Goal: Task Accomplishment & Management: Use online tool/utility

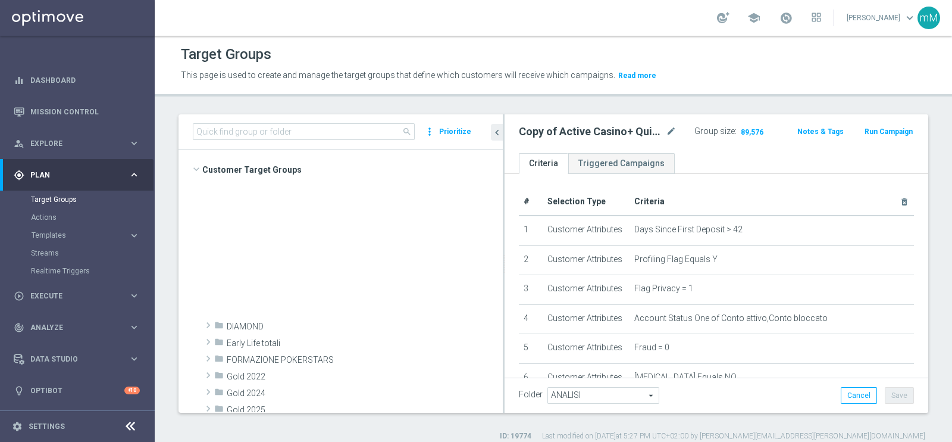
scroll to position [446, 0]
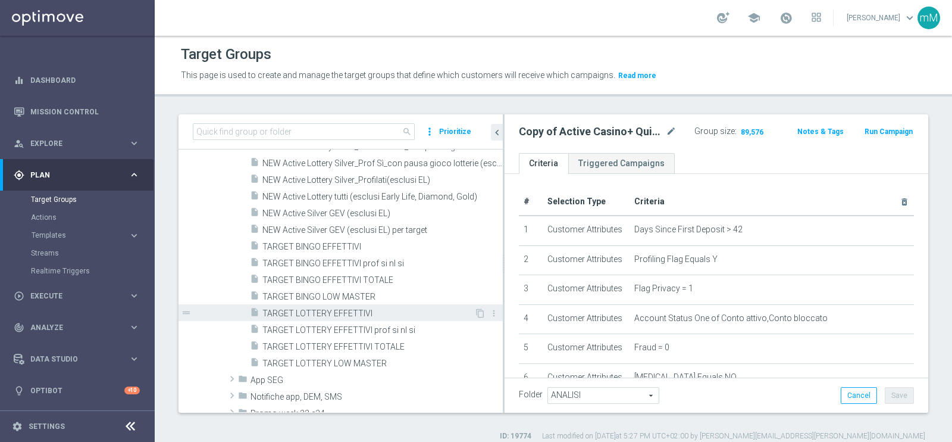
click at [323, 314] on span "TARGET LOTTERY EFFETTIVI" at bounding box center [369, 313] width 212 height 10
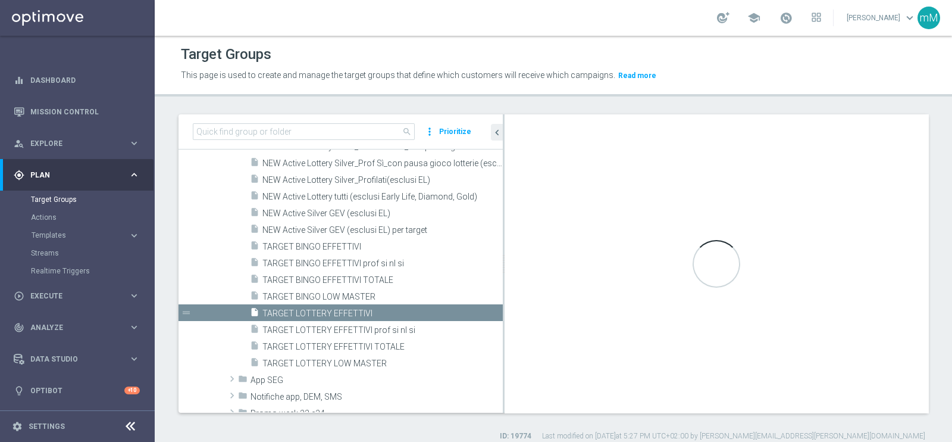
type textarea "(1 or 4) and 2 and 3 and 5 and 6 and 7 and 8 and 9 and 10 and 11"
type input "Analisi NEW"
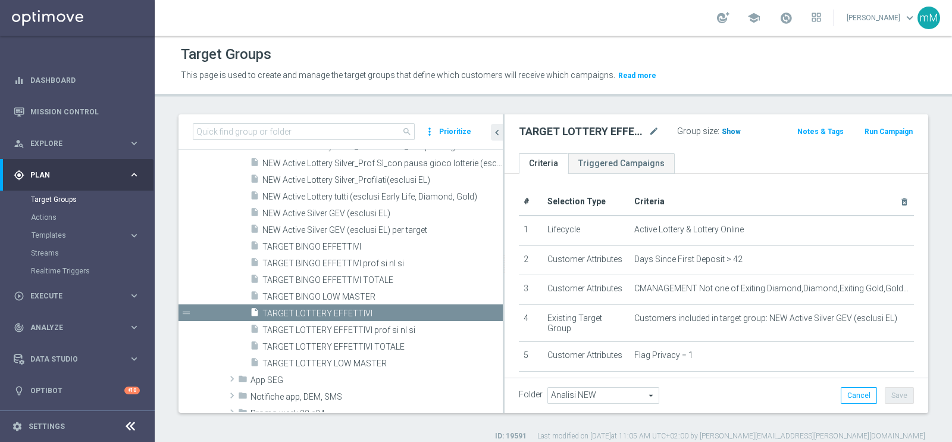
click at [722, 127] on span "Show" at bounding box center [731, 131] width 19 height 8
click at [780, 17] on span at bounding box center [786, 17] width 13 height 13
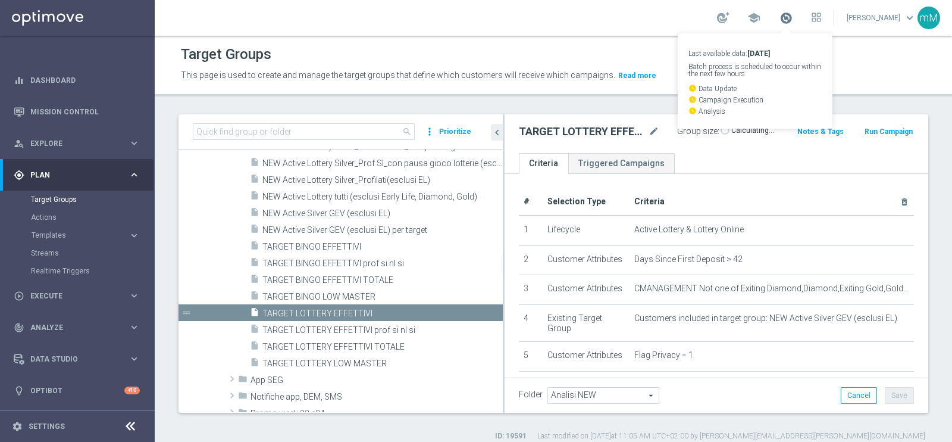
click at [780, 18] on span at bounding box center [786, 17] width 13 height 13
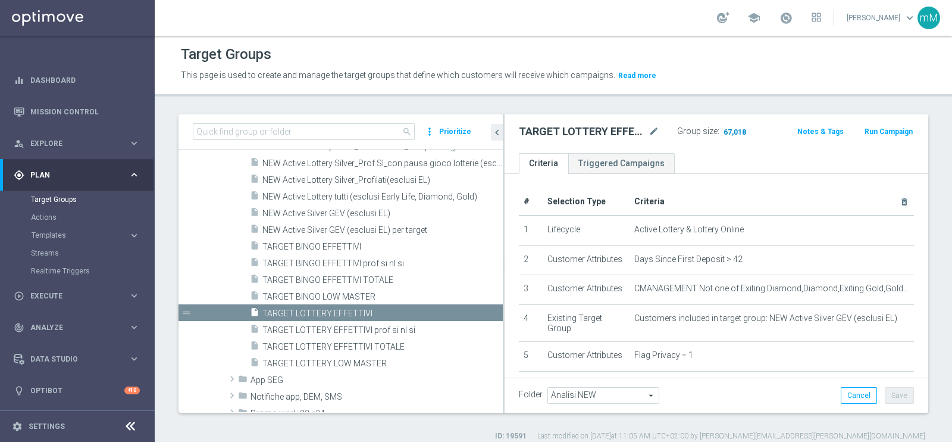
click at [729, 132] on span "67,018" at bounding box center [735, 132] width 25 height 11
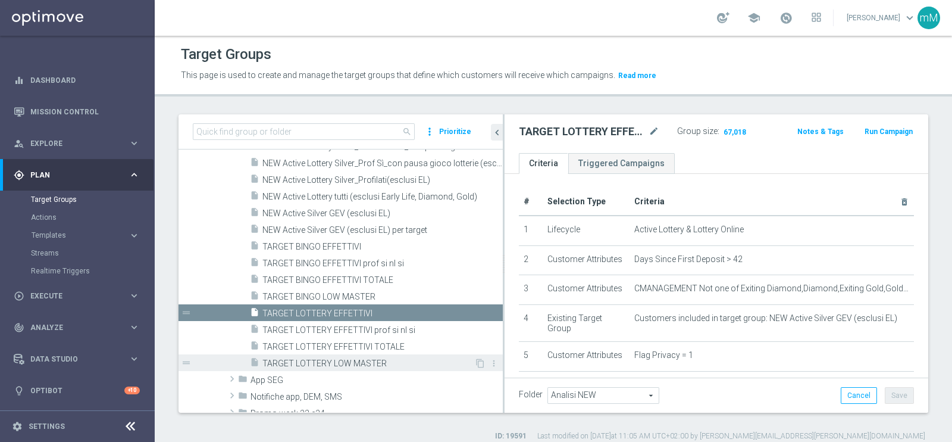
click at [325, 363] on span "TARGET LOTTERY LOW MASTER" at bounding box center [369, 363] width 212 height 10
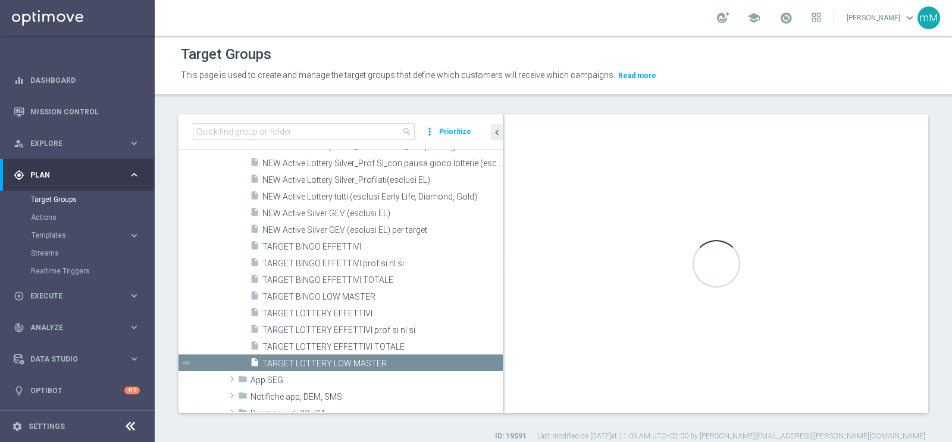
type textarea "(1 and 2 and 3 and 4 and 5 and 6 and 7 and 8 and 12 and 13 and (11 or (9 and 10…"
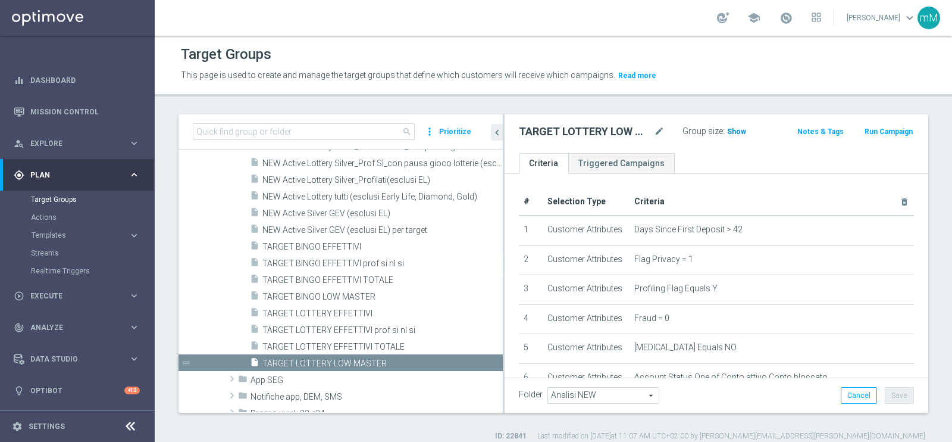
click at [729, 130] on span "Show" at bounding box center [736, 131] width 19 height 8
click at [736, 127] on span "2,325" at bounding box center [738, 132] width 21 height 11
click at [57, 234] on span "Templates" at bounding box center [74, 235] width 85 height 7
click at [59, 250] on link "Optimail" at bounding box center [80, 253] width 87 height 10
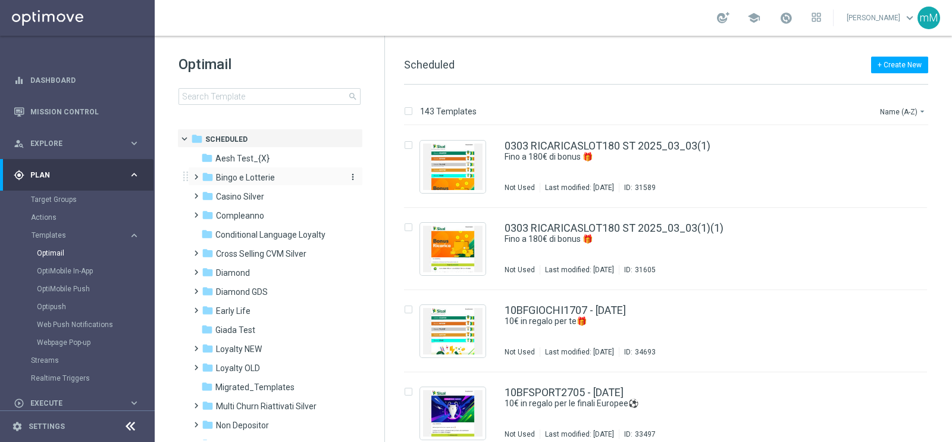
click at [257, 179] on span "Bingo e Lotterie" at bounding box center [245, 177] width 59 height 11
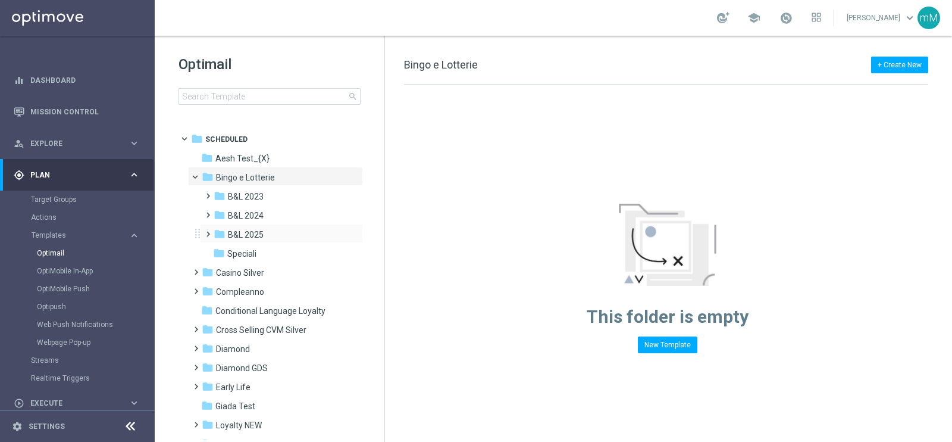
click at [259, 226] on div "folder B&L 2025 more_vert" at bounding box center [281, 233] width 163 height 19
click at [264, 232] on div "folder B&L 2025" at bounding box center [277, 235] width 127 height 14
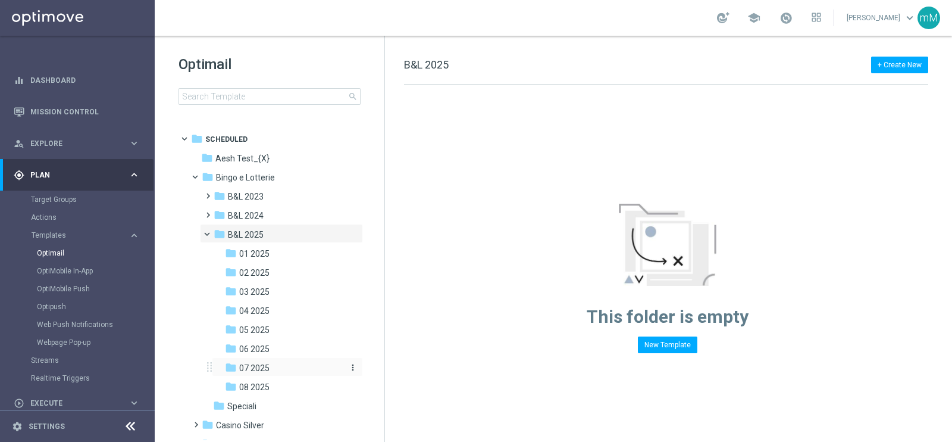
click at [275, 367] on div "folder 07 2025" at bounding box center [283, 368] width 117 height 14
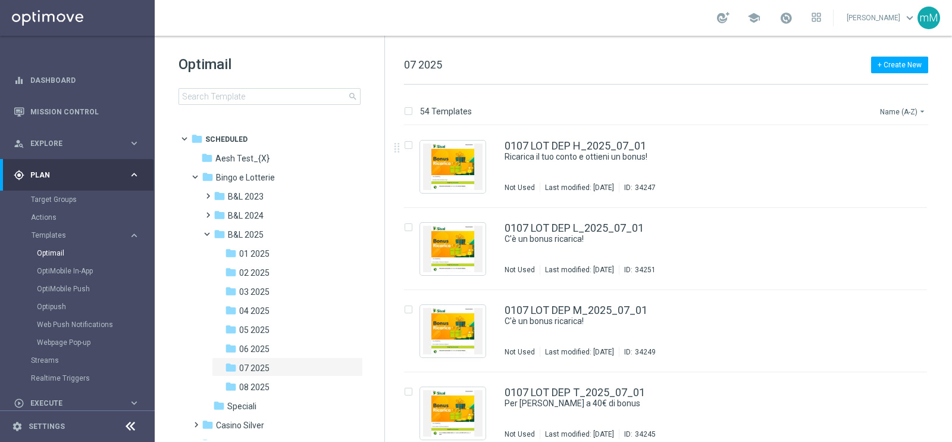
click at [897, 105] on button "Name (A-Z) arrow_drop_down" at bounding box center [903, 111] width 49 height 14
click at [880, 160] on span "Date Modified (Newest)" at bounding box center [883, 164] width 80 height 8
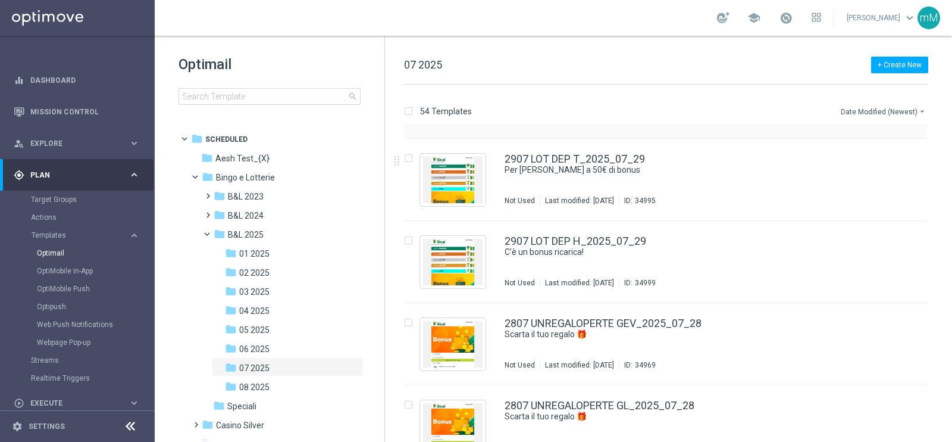
scroll to position [70, 0]
click at [913, 153] on icon "more_vert" at bounding box center [915, 155] width 10 height 10
click at [852, 190] on div "drive_file_move Copy To" at bounding box center [859, 184] width 95 height 17
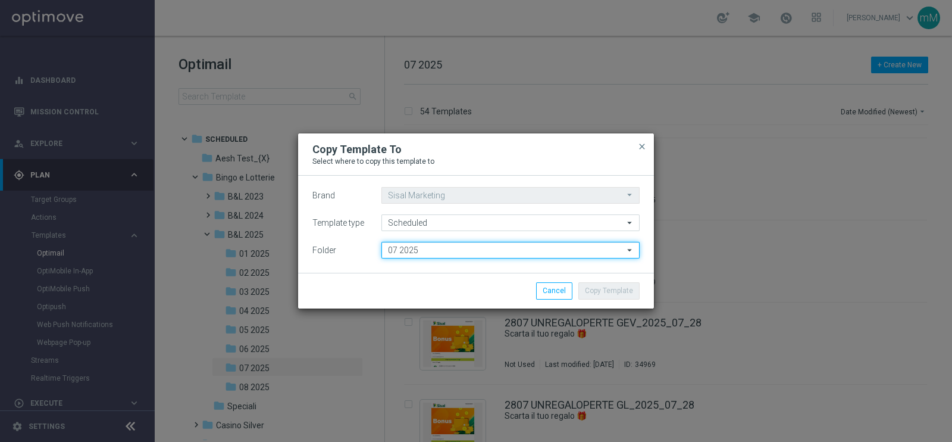
click at [475, 257] on input "07 2025" at bounding box center [511, 250] width 258 height 17
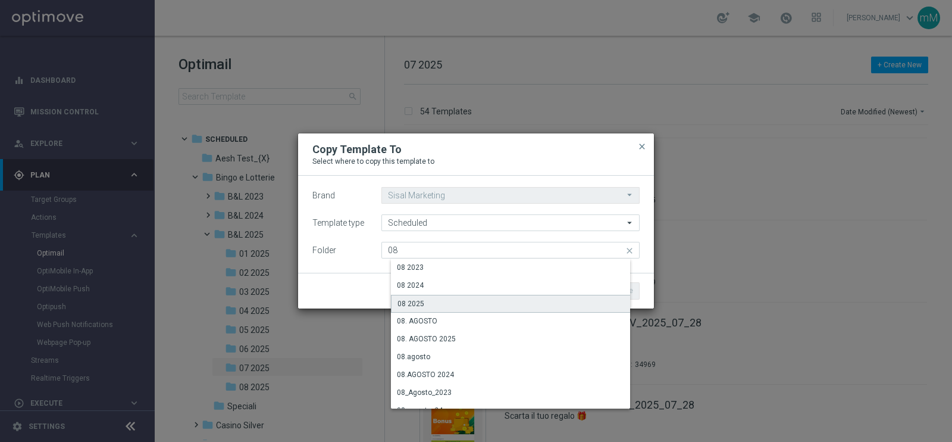
click at [429, 301] on div "08 2025" at bounding box center [515, 304] width 248 height 18
type input "08 2025"
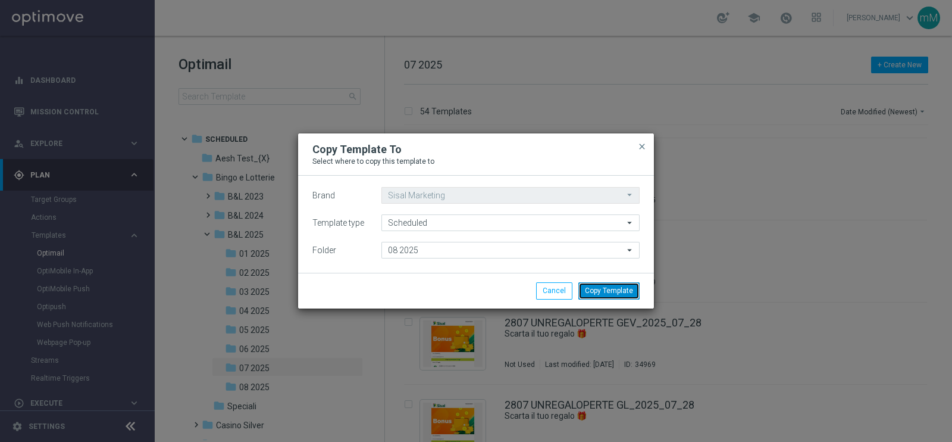
click at [590, 286] on button "Copy Template" at bounding box center [609, 290] width 61 height 17
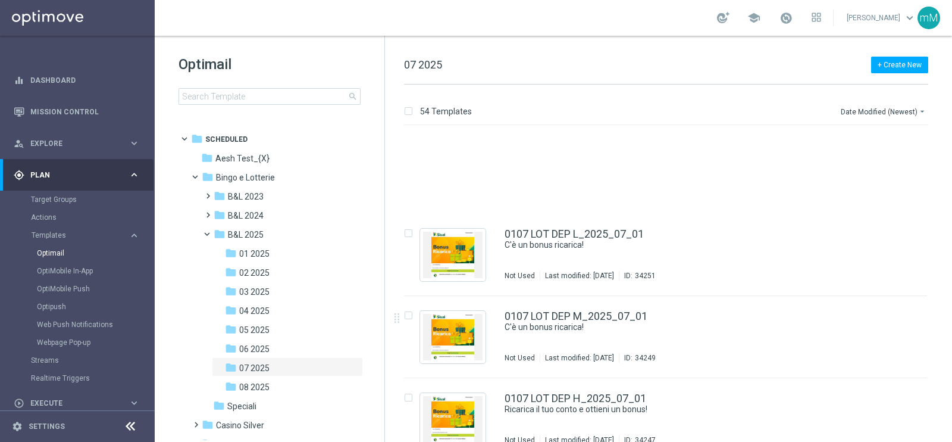
scroll to position [4119, 0]
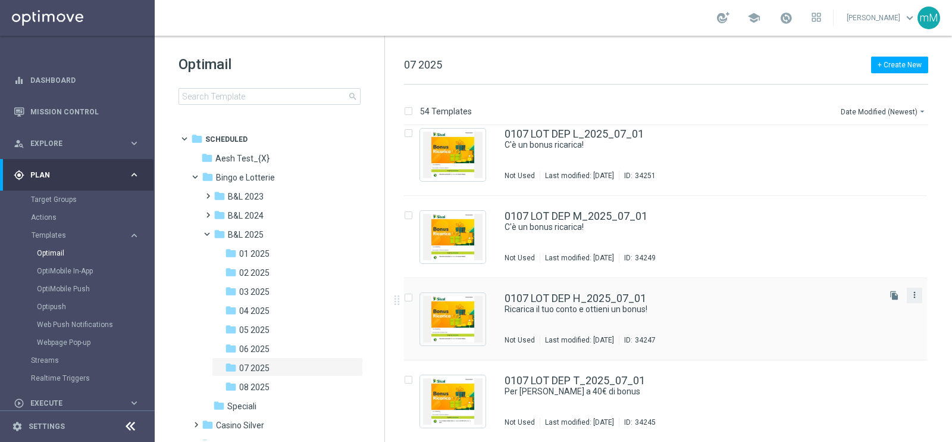
click at [910, 292] on icon "more_vert" at bounding box center [915, 295] width 10 height 10
click at [871, 325] on div "Copy To" at bounding box center [866, 324] width 72 height 8
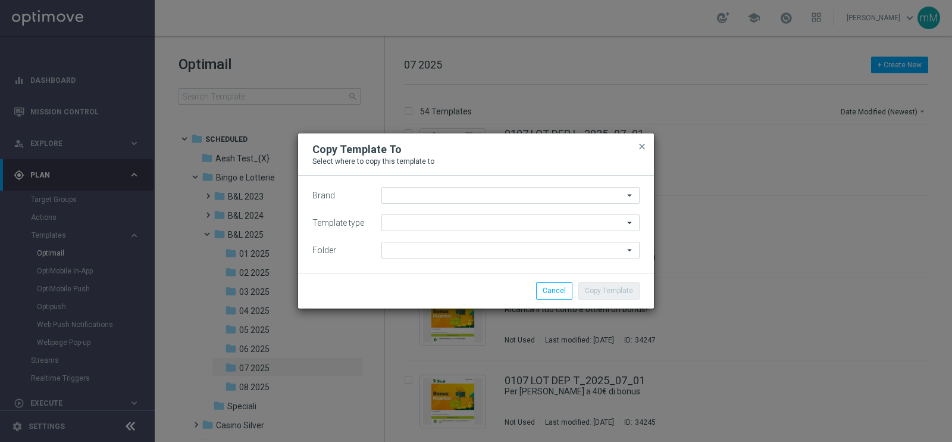
type input "Sisal Marketing"
type input "Scheduled"
type input "07 2025"
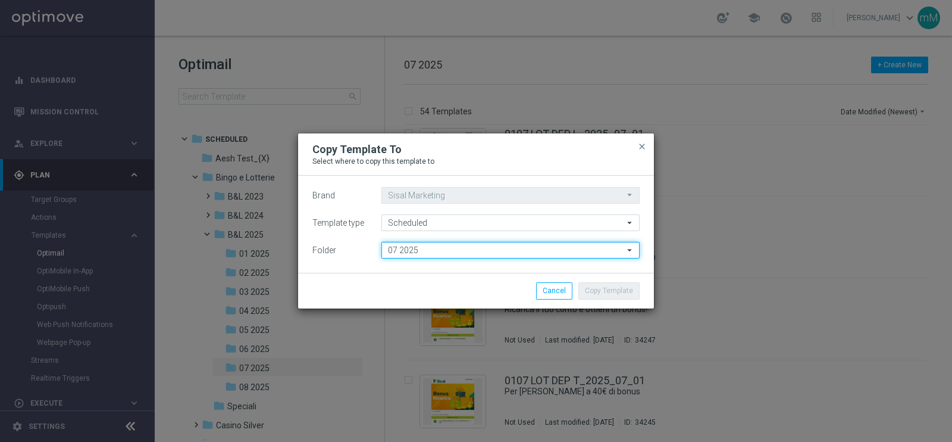
click at [454, 254] on input "07 2025" at bounding box center [511, 250] width 258 height 17
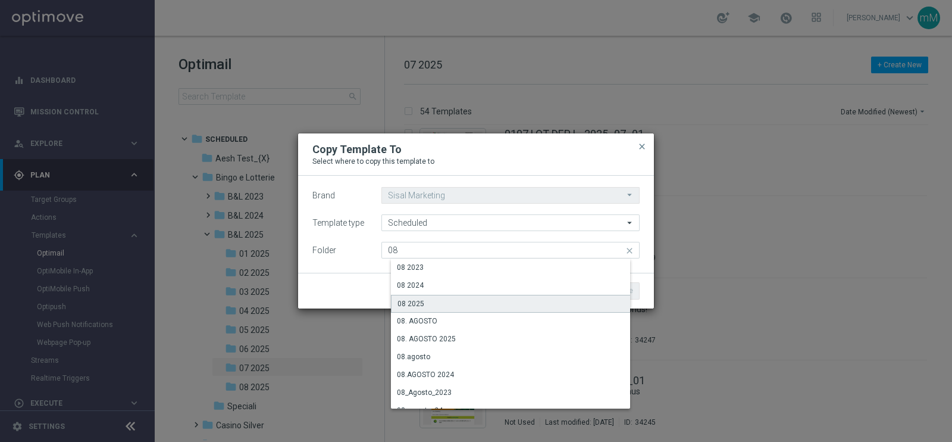
click at [424, 304] on div "08 2025" at bounding box center [515, 304] width 248 height 18
type input "08 2025"
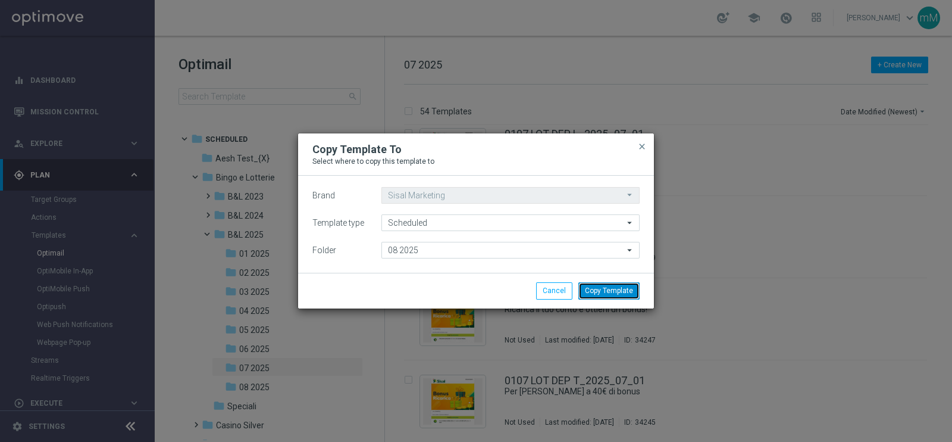
click at [607, 288] on button "Copy Template" at bounding box center [609, 290] width 61 height 17
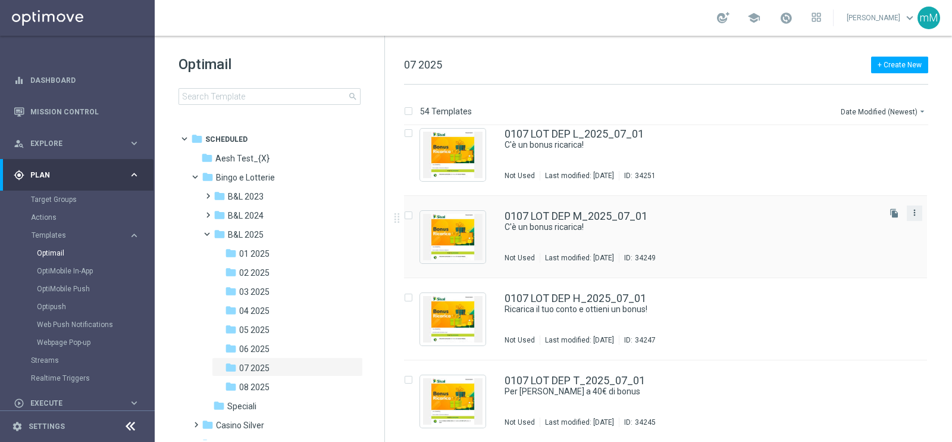
click at [910, 213] on icon "more_vert" at bounding box center [915, 213] width 10 height 10
click at [863, 244] on div "Copy To" at bounding box center [866, 242] width 72 height 8
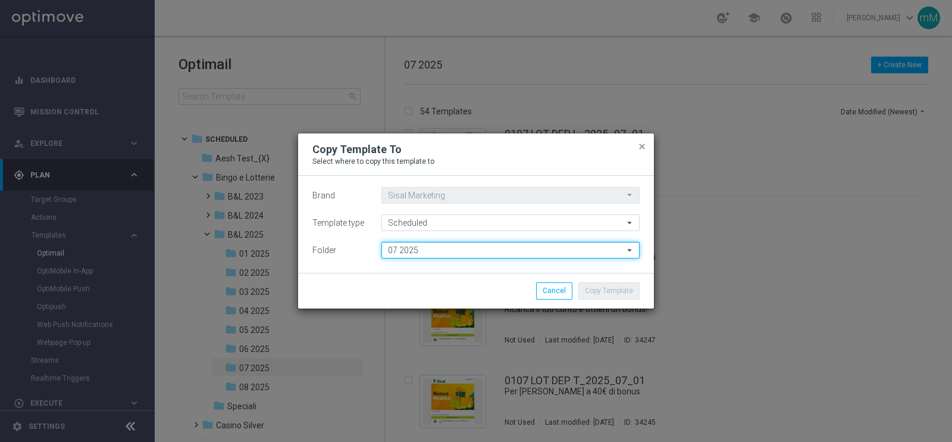
click at [491, 258] on input "07 2025" at bounding box center [511, 250] width 258 height 17
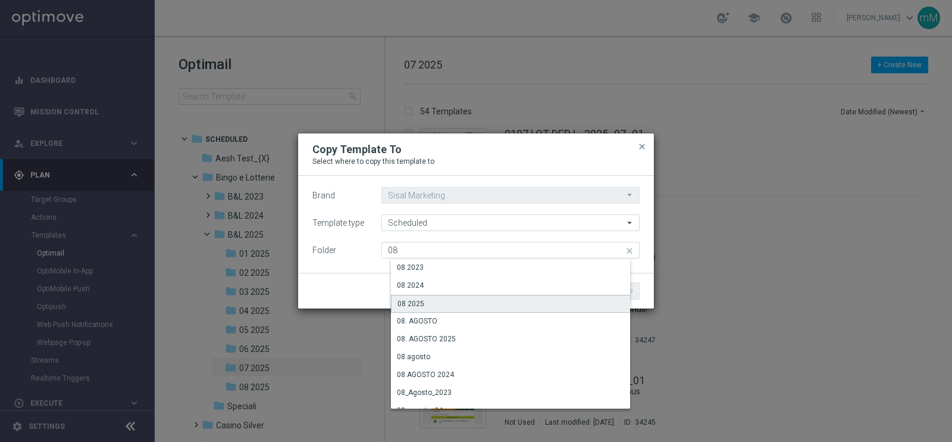
click at [440, 302] on div "08 2025" at bounding box center [515, 304] width 248 height 18
type input "08 2025"
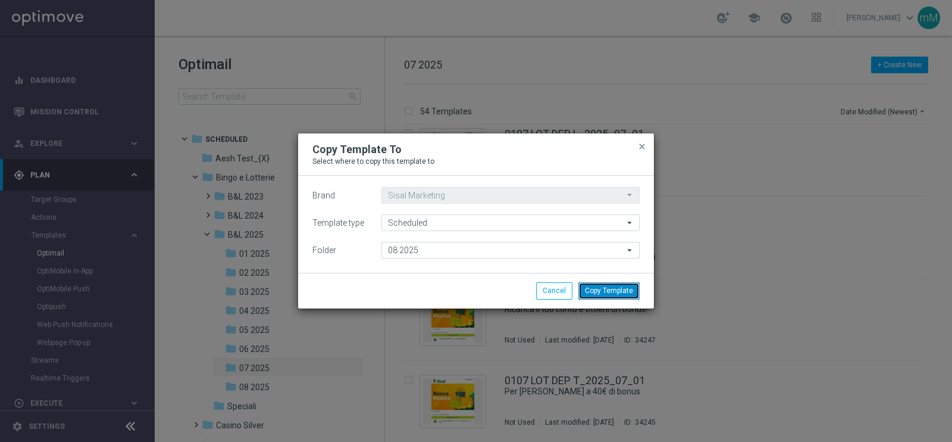
click at [605, 283] on button "Copy Template" at bounding box center [609, 290] width 61 height 17
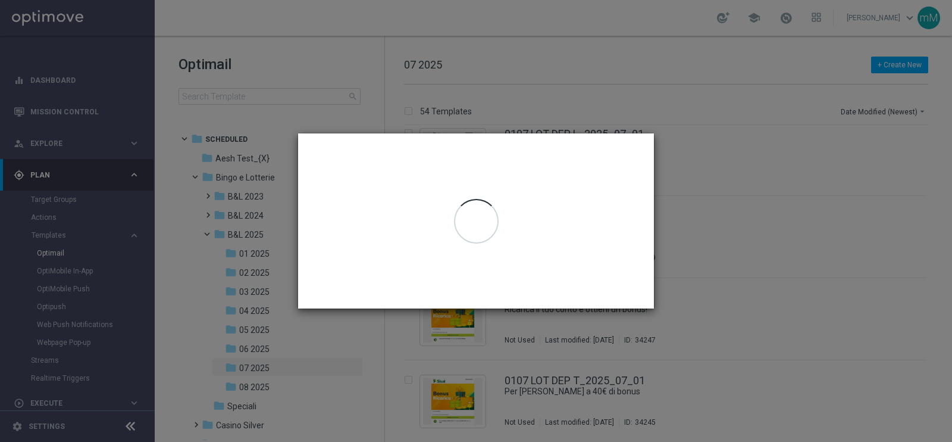
click at [605, 283] on div at bounding box center [476, 220] width 356 height 174
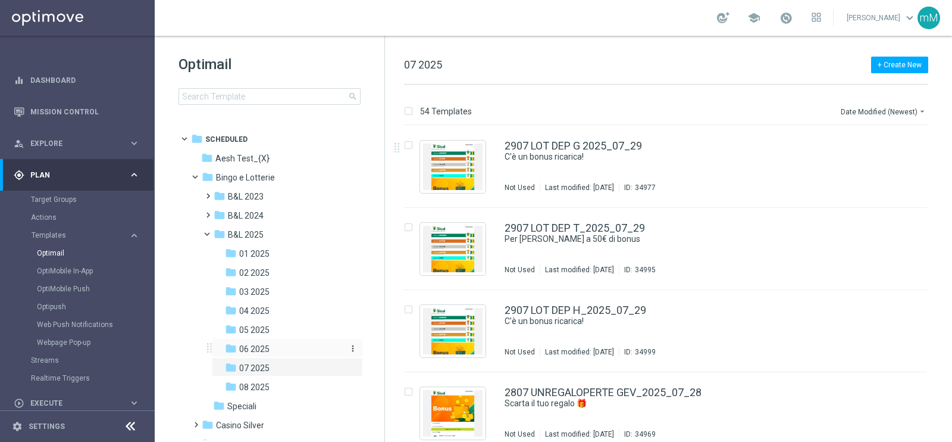
click at [259, 345] on span "06 2025" at bounding box center [254, 348] width 30 height 11
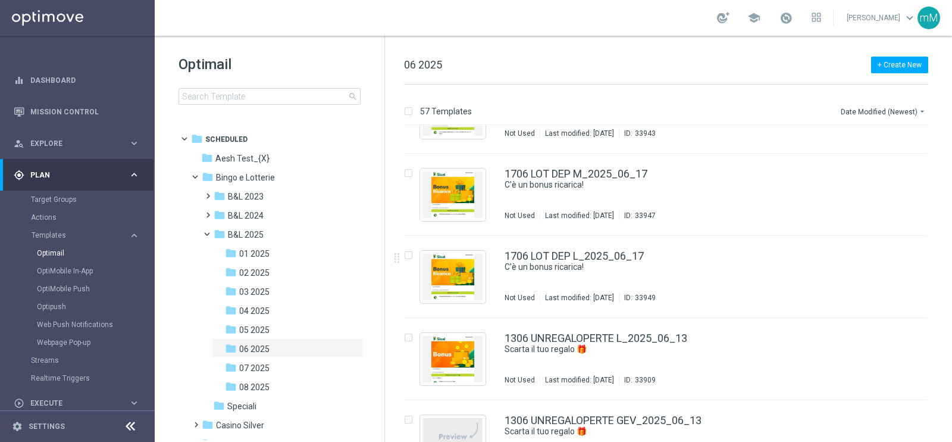
scroll to position [2275, 0]
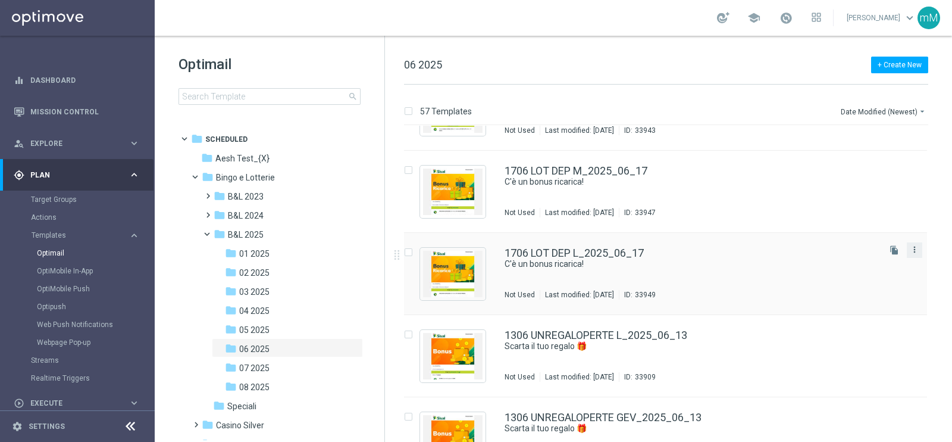
click at [913, 249] on icon "more_vert" at bounding box center [915, 250] width 10 height 10
click at [865, 277] on div "Copy To" at bounding box center [866, 278] width 72 height 8
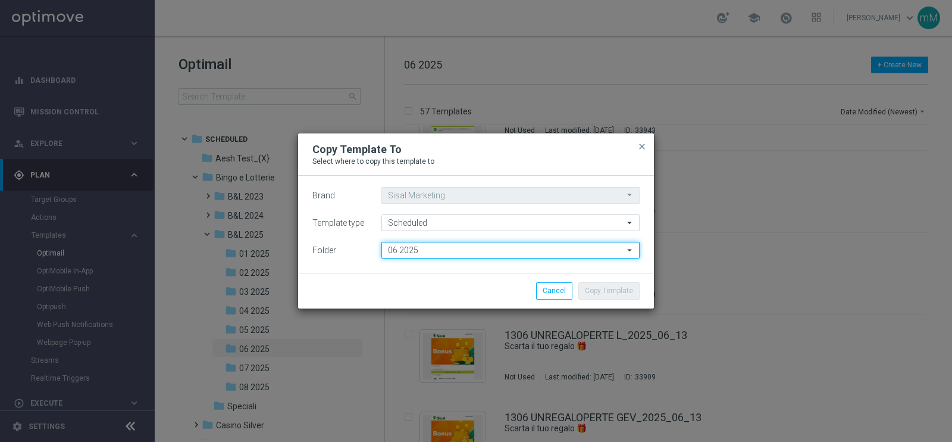
click at [514, 249] on input "06 2025" at bounding box center [511, 250] width 258 height 17
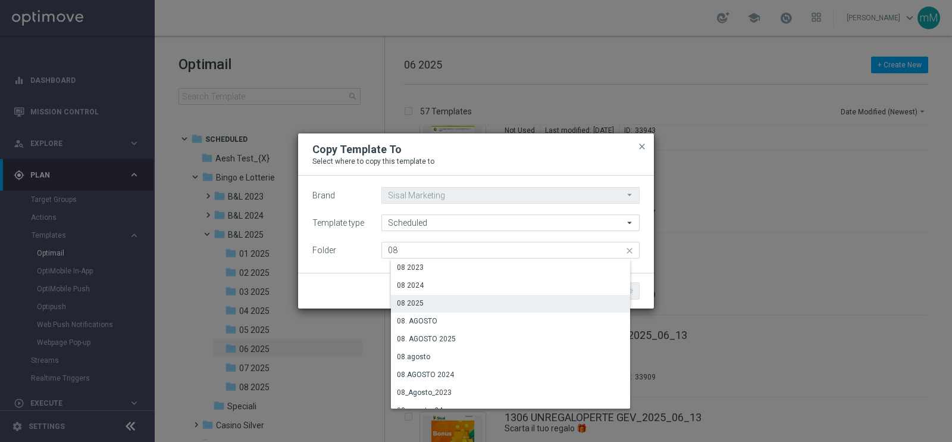
click at [449, 302] on div "08 2025" at bounding box center [515, 303] width 248 height 17
type input "08 2025"
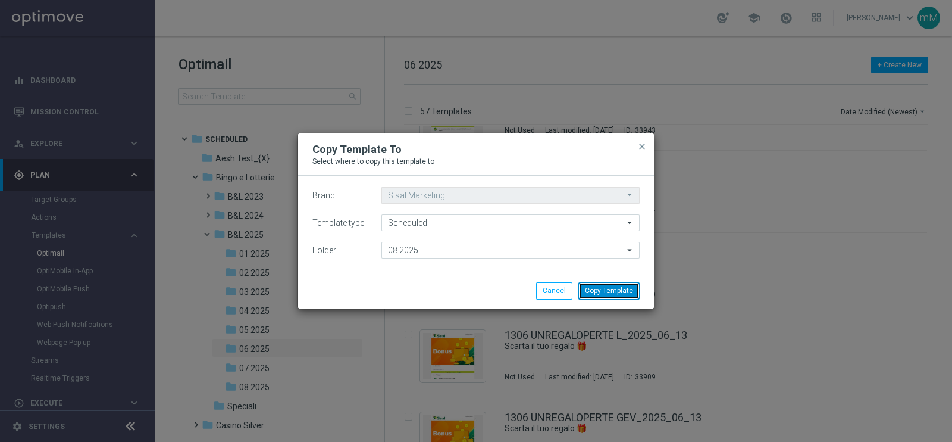
click at [615, 287] on button "Copy Template" at bounding box center [609, 290] width 61 height 17
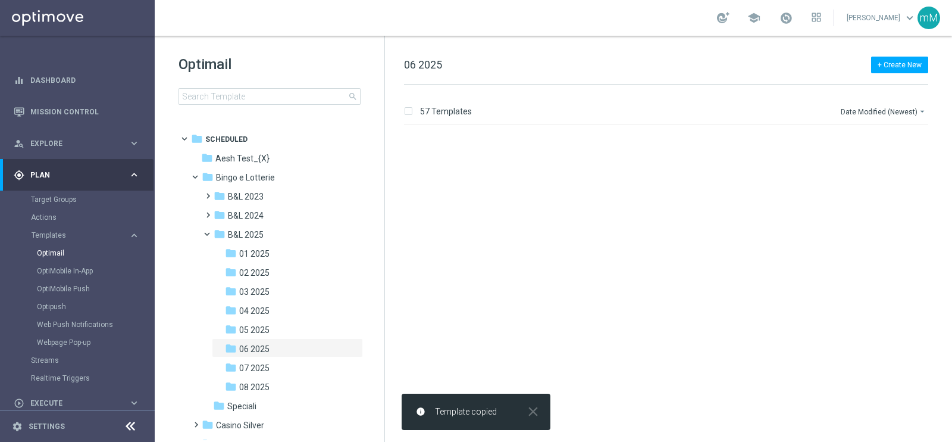
scroll to position [0, 0]
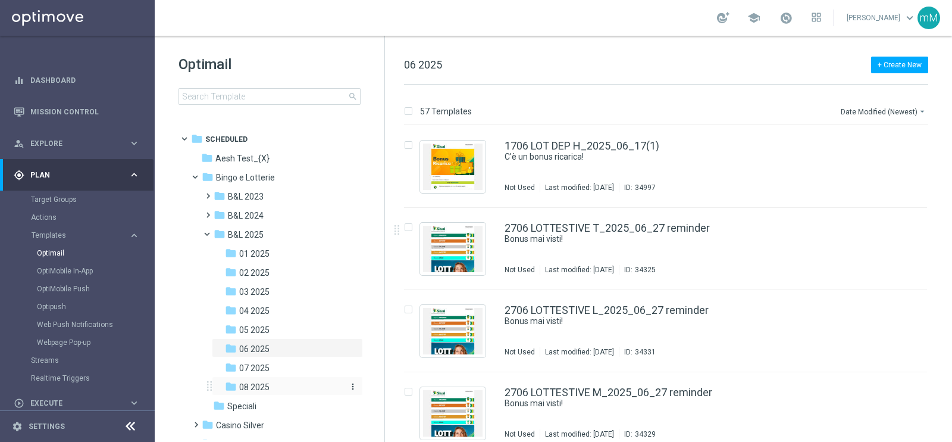
click at [261, 384] on span "08 2025" at bounding box center [254, 387] width 30 height 11
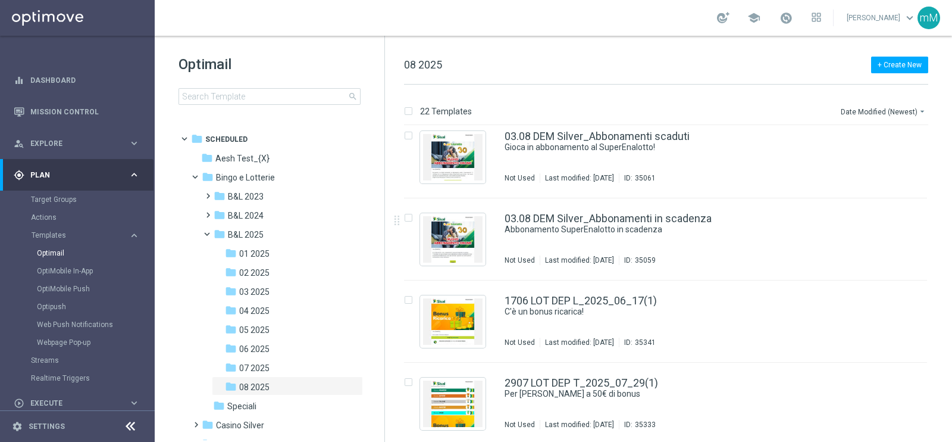
scroll to position [1491, 0]
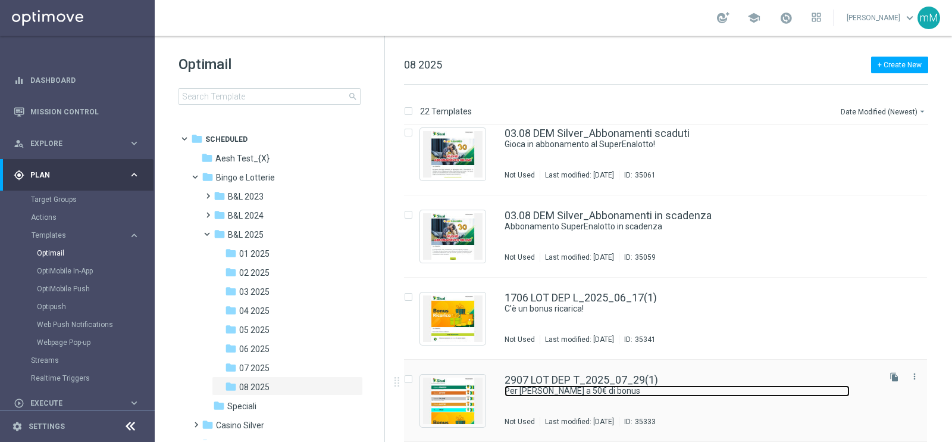
click at [563, 385] on link "Per [PERSON_NAME] a 50€ di bonus" at bounding box center [677, 390] width 345 height 11
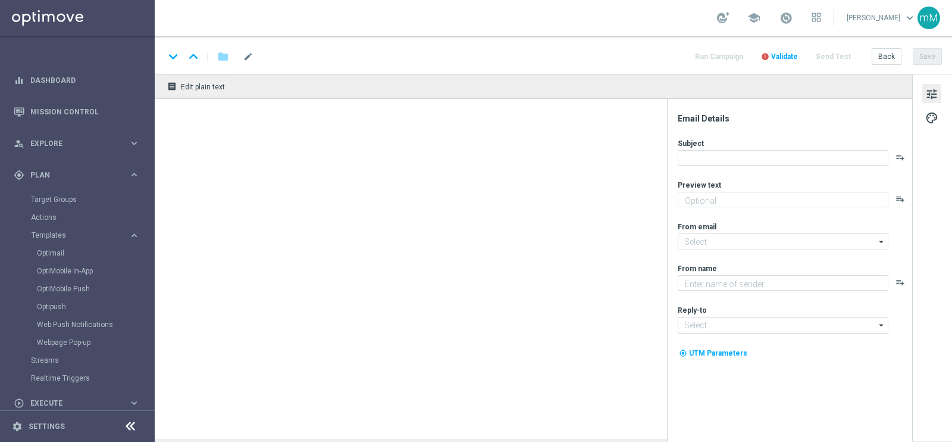
type textarea "Scopri la promozione che ti abbiamo riservato!"
type textarea "Sisal"
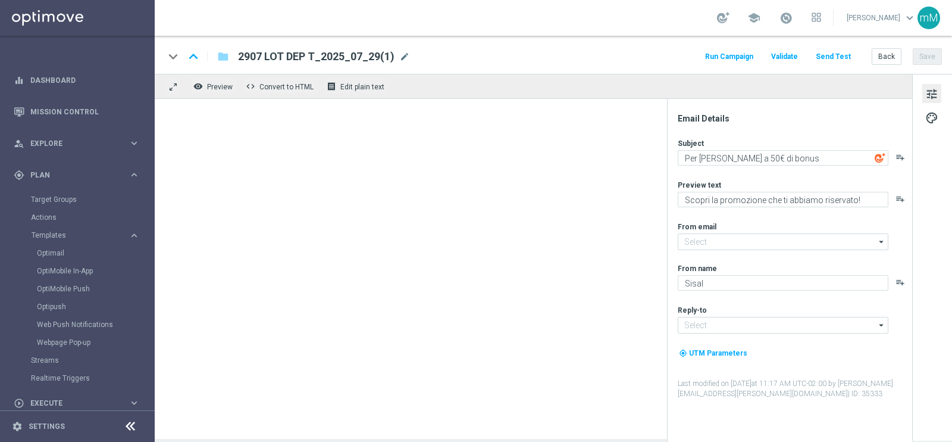
type input "[EMAIL_ADDRESS][DOMAIN_NAME]"
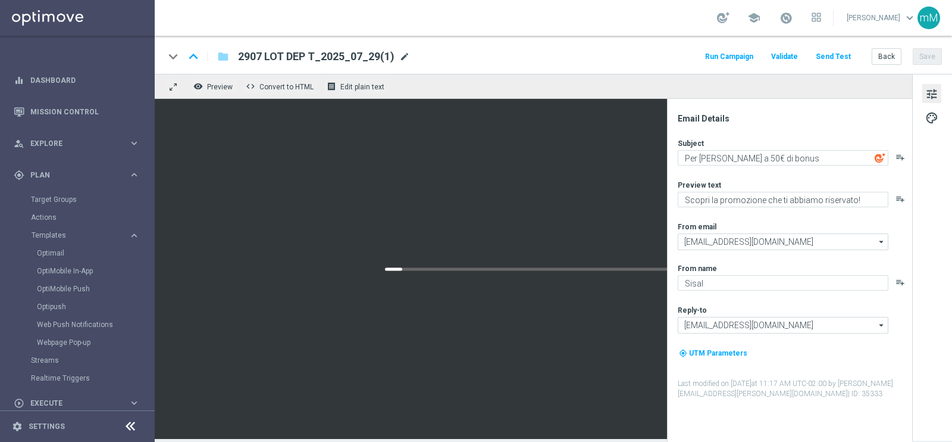
click at [404, 54] on span "mode_edit" at bounding box center [404, 56] width 11 height 11
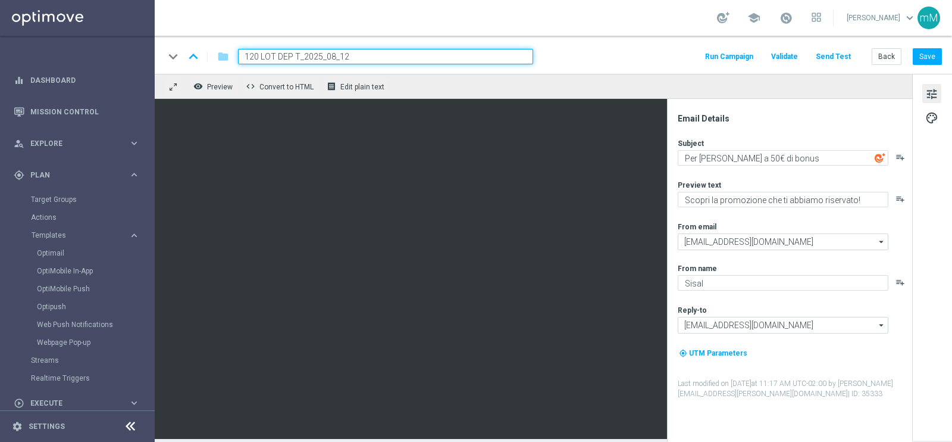
type input "1208 LOT DEP T_2025_08_12"
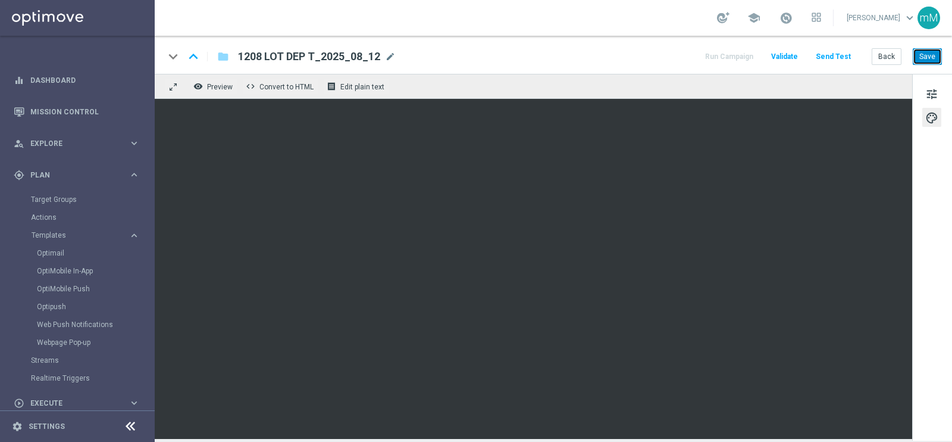
click at [935, 55] on button "Save" at bounding box center [927, 56] width 29 height 17
click at [884, 53] on button "Back" at bounding box center [887, 56] width 30 height 17
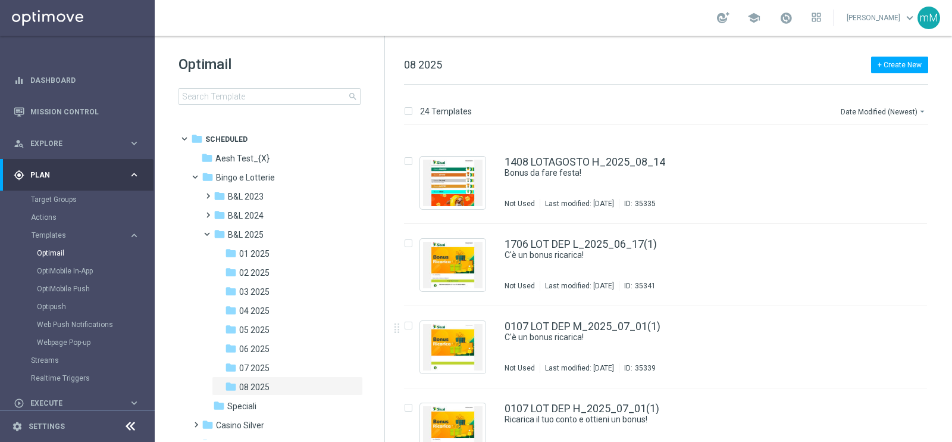
scroll to position [223, 0]
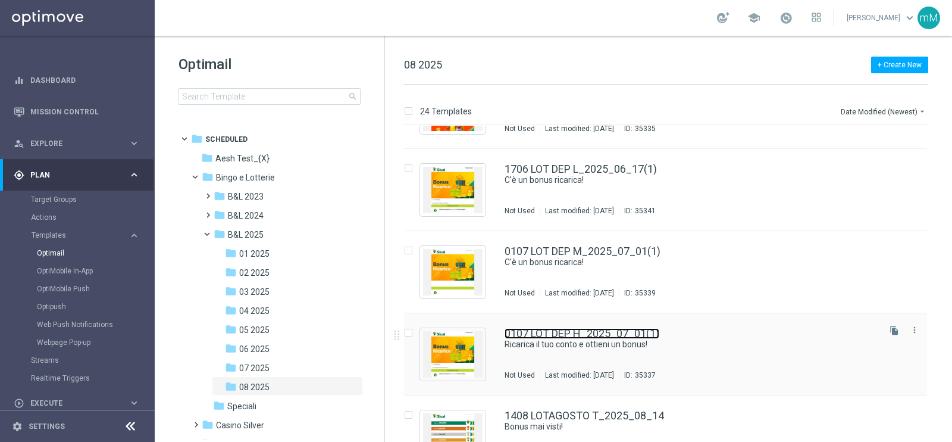
click at [569, 330] on link "0107 LOT DEP H_2025_07_01(1)" at bounding box center [582, 333] width 155 height 11
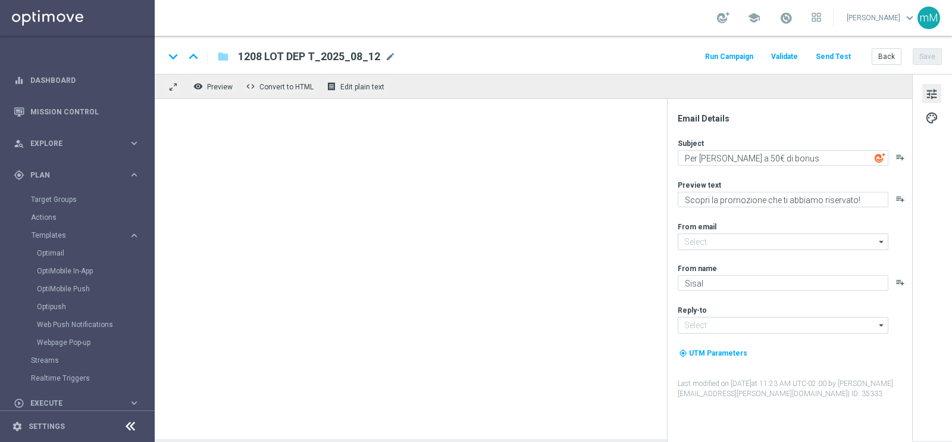
type input "[EMAIL_ADDRESS][DOMAIN_NAME]"
type textarea "Ricarica il tuo conto e ottieni un bonus!"
type textarea "Per [PERSON_NAME] a 15.000 Sisal point"
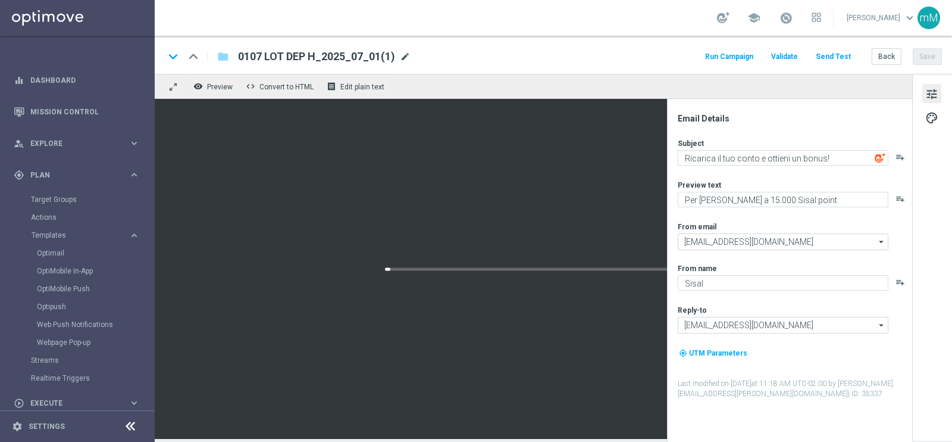
click at [407, 61] on span "mode_edit" at bounding box center [405, 56] width 11 height 11
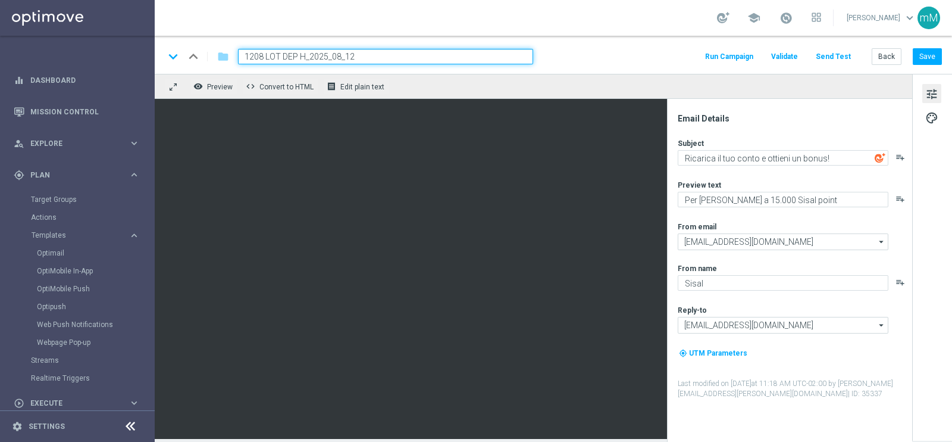
type input "1208 LOT DEP H_2025_08_12"
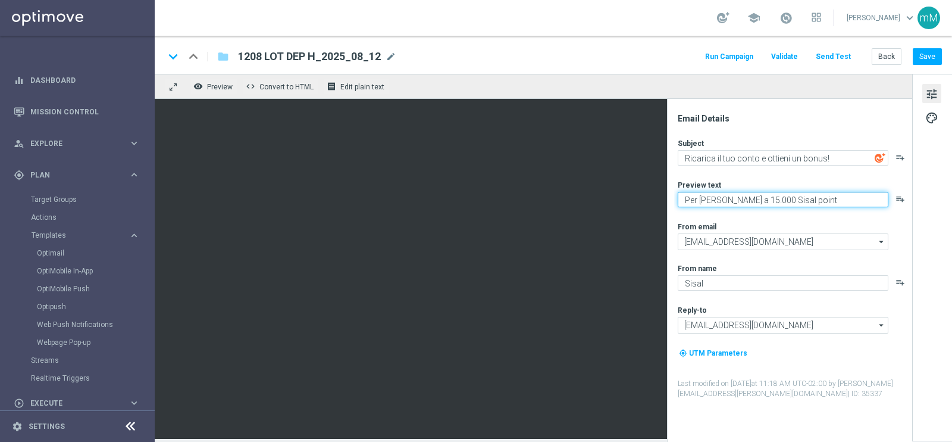
click at [738, 202] on textarea "Per [PERSON_NAME] a 15.000 Sisal point" at bounding box center [783, 199] width 211 height 15
type textarea "Per te fino a 18.000 Sisal point"
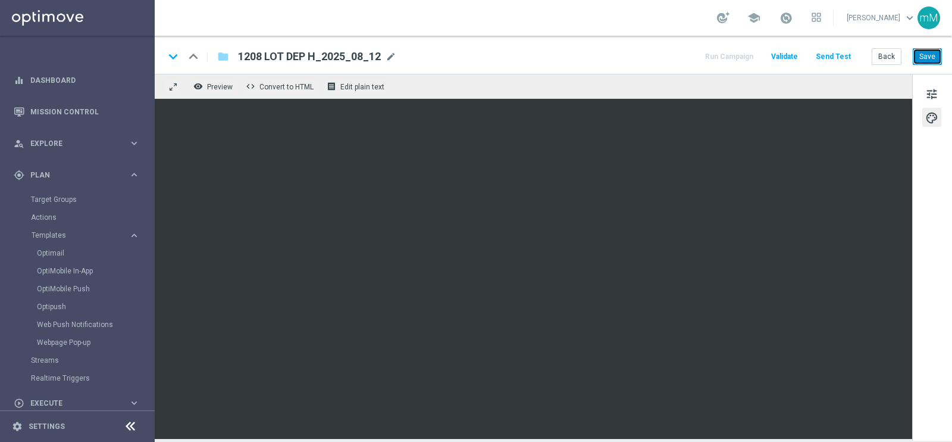
click at [918, 53] on button "Save" at bounding box center [927, 56] width 29 height 17
click at [887, 57] on button "Back" at bounding box center [887, 56] width 30 height 17
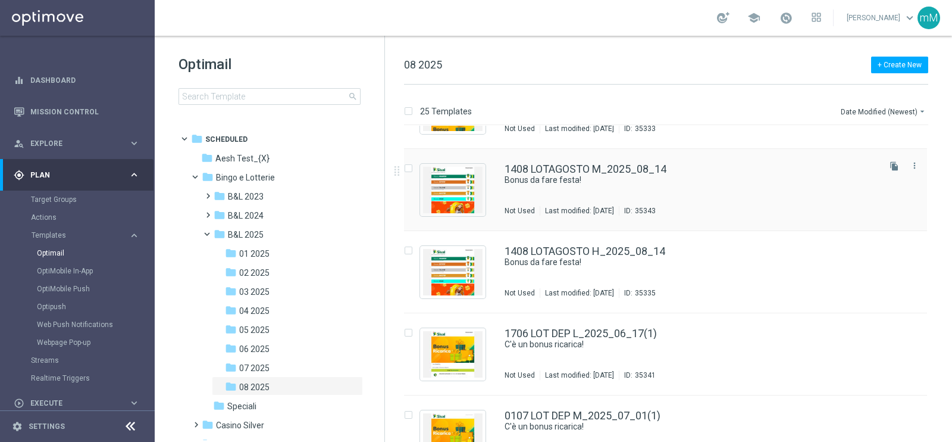
scroll to position [297, 0]
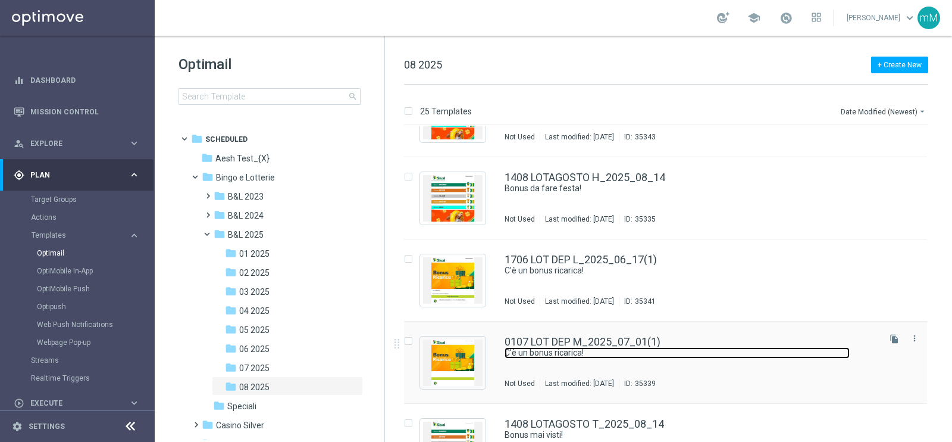
click at [566, 348] on link "C'è un bonus ricarica!" at bounding box center [677, 352] width 345 height 11
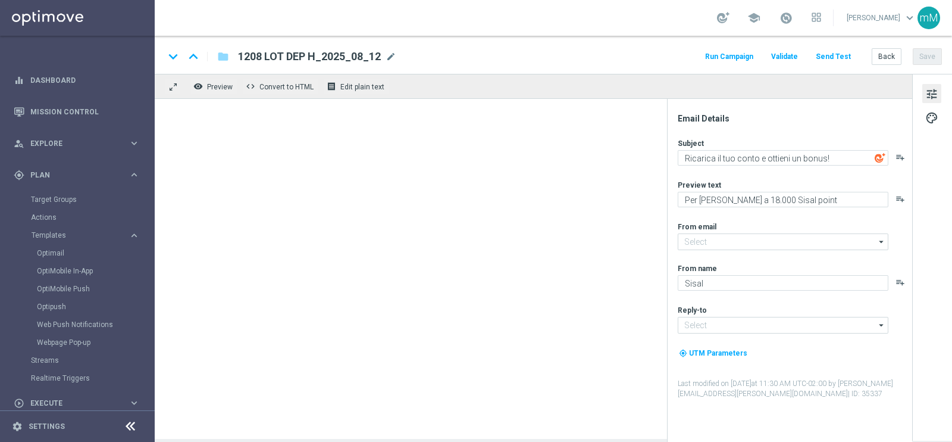
type textarea "C'è un bonus ricarica!"
type textarea "Per [PERSON_NAME] a 15.000 Sisal point"
type input "[EMAIL_ADDRESS][DOMAIN_NAME]"
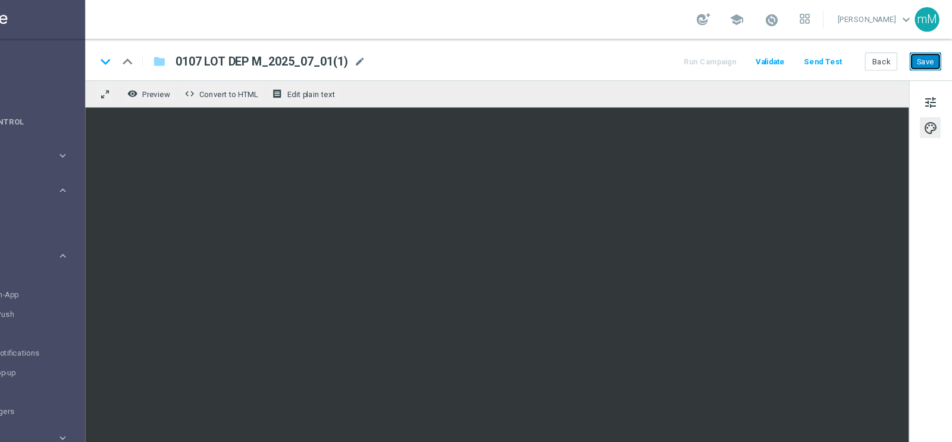
click at [920, 57] on button "Save" at bounding box center [927, 56] width 29 height 17
click at [922, 57] on button "Save" at bounding box center [927, 56] width 29 height 17
click at [891, 60] on button "Back" at bounding box center [887, 56] width 30 height 17
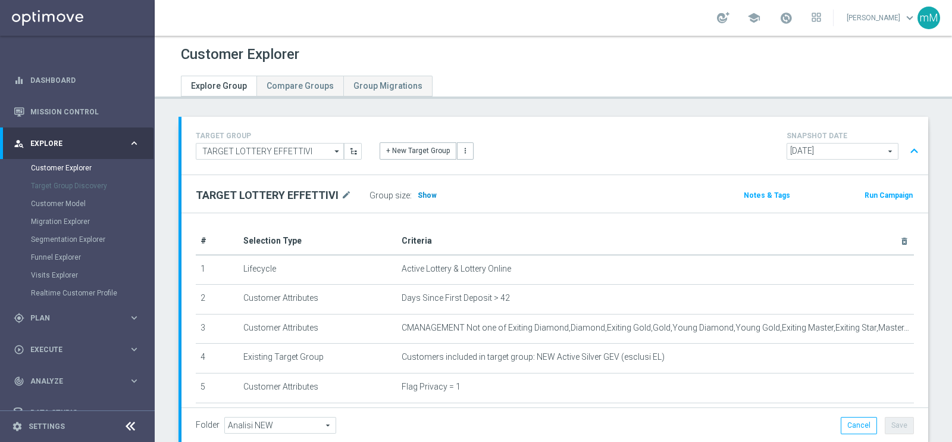
click at [422, 191] on span "Show" at bounding box center [427, 195] width 19 height 8
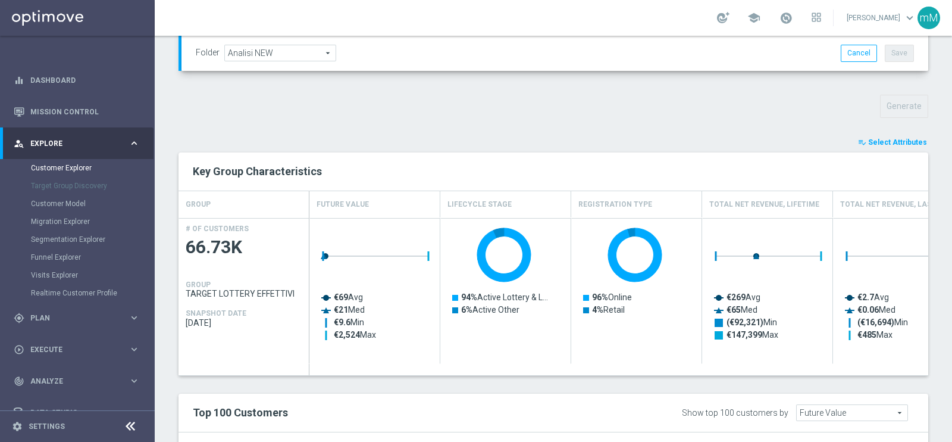
click at [870, 138] on span "Select Attributes" at bounding box center [898, 142] width 59 height 8
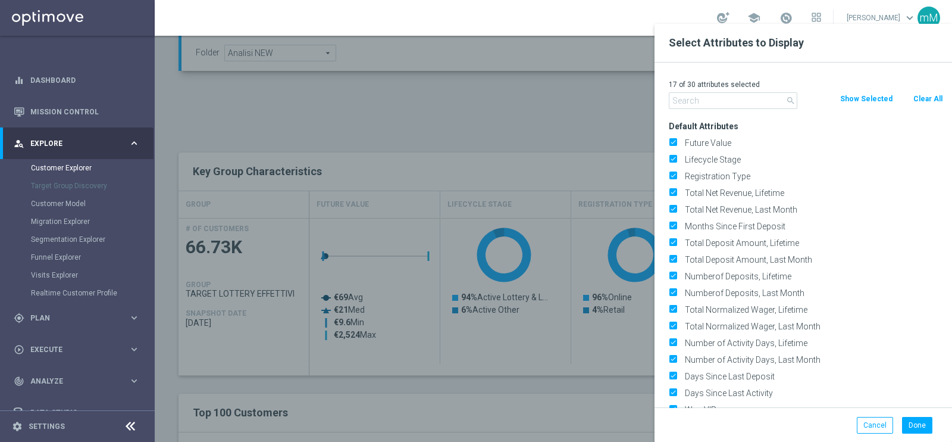
click at [923, 96] on button "Clear All" at bounding box center [929, 98] width 32 height 13
checkbox input "false"
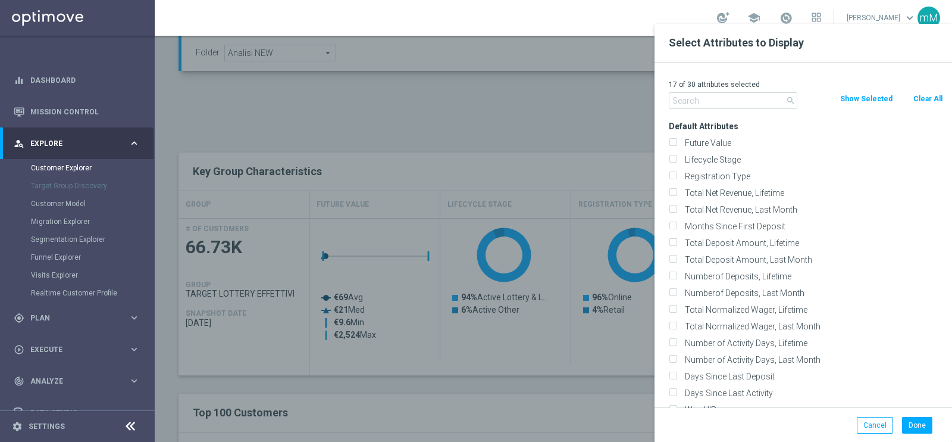
checkbox input "false"
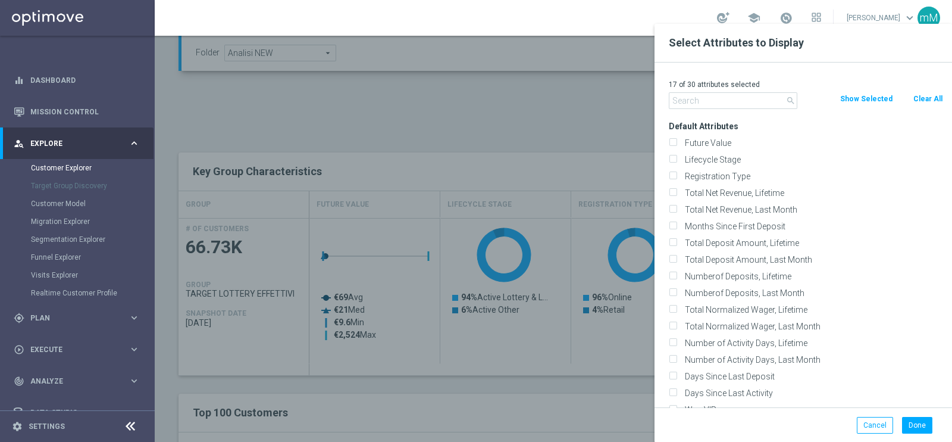
checkbox input "false"
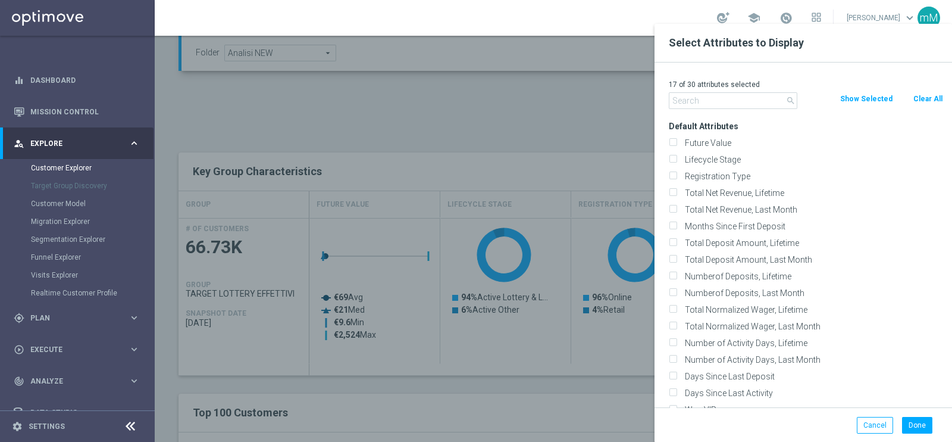
checkbox input "false"
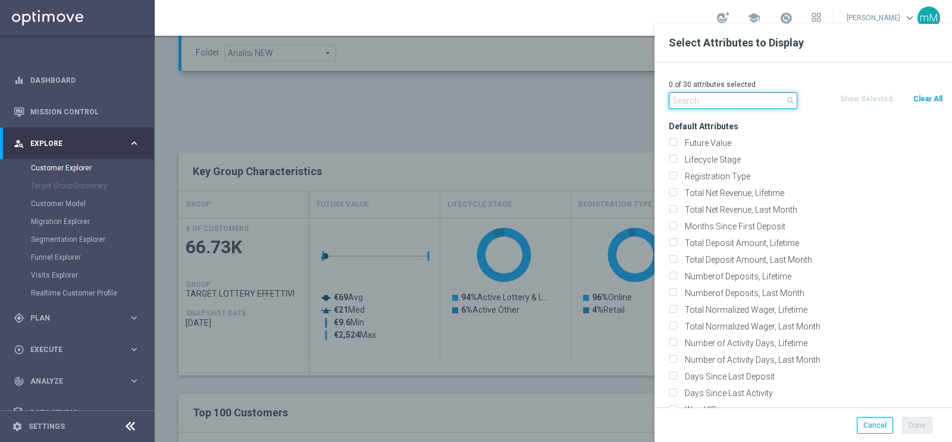
click at [737, 93] on input "text" at bounding box center [733, 100] width 129 height 17
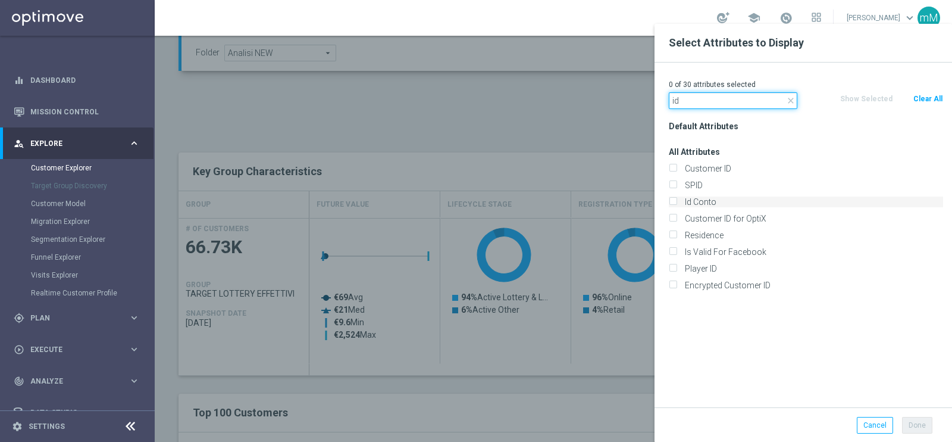
type input "id"
click at [671, 200] on input "Id Conto" at bounding box center [673, 203] width 8 height 8
checkbox input "true"
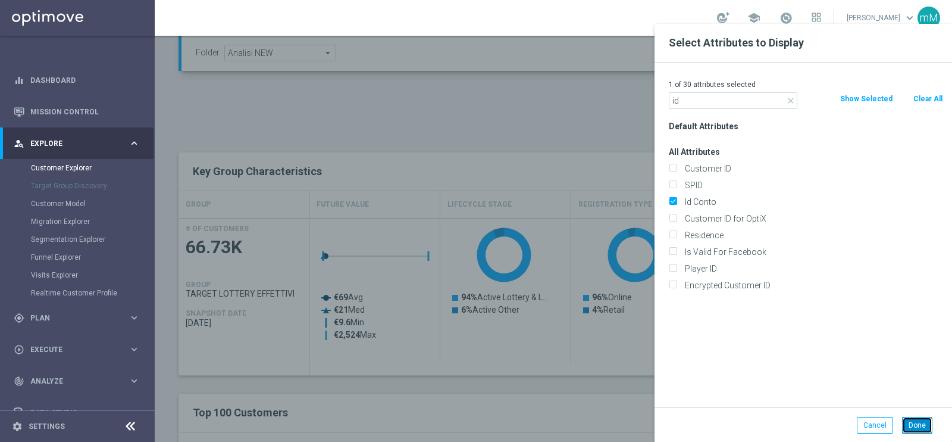
click at [914, 430] on button "Done" at bounding box center [917, 425] width 30 height 17
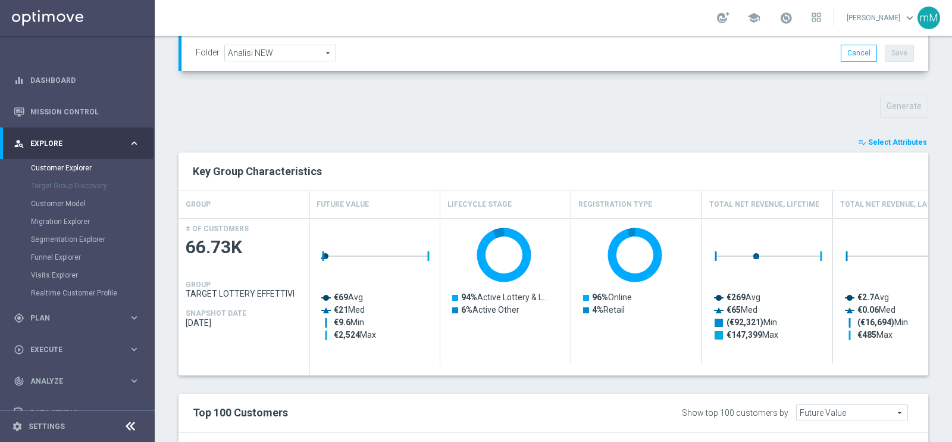
type input "Search"
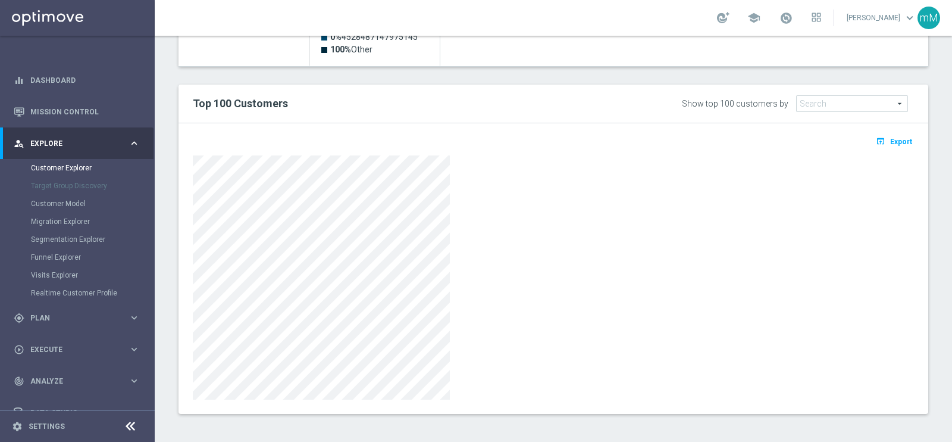
scroll to position [670, 0]
click at [891, 141] on span "Export" at bounding box center [902, 142] width 22 height 8
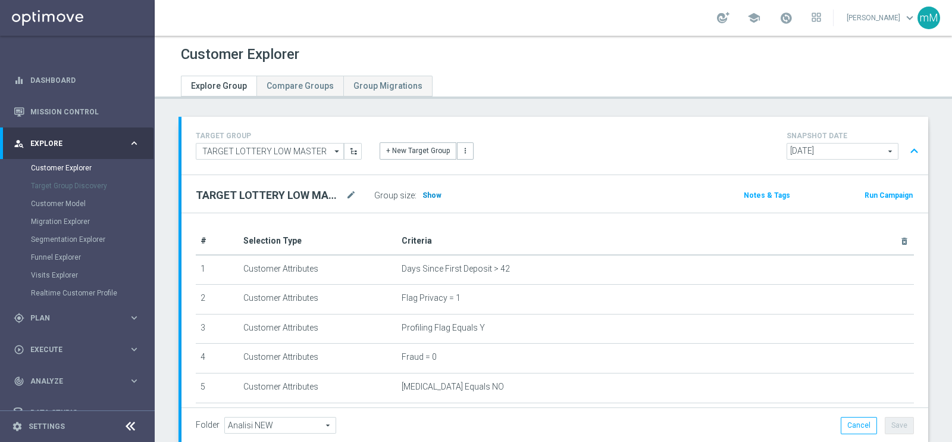
click at [426, 191] on span "Show" at bounding box center [432, 195] width 19 height 8
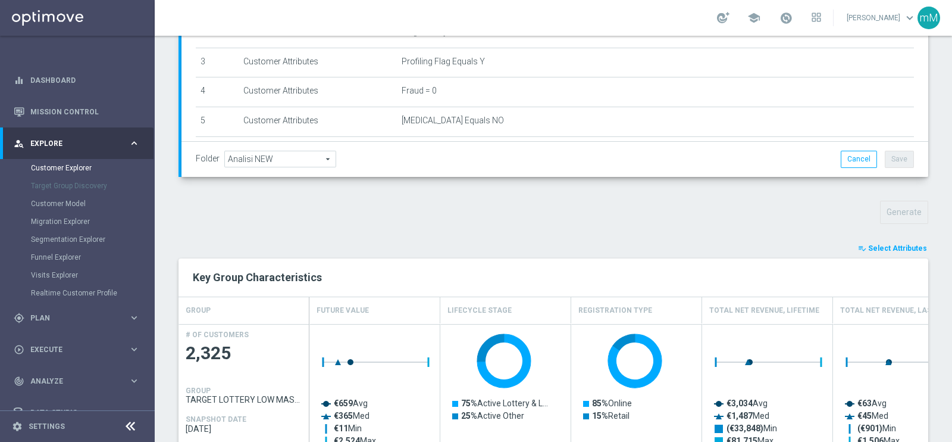
scroll to position [447, 0]
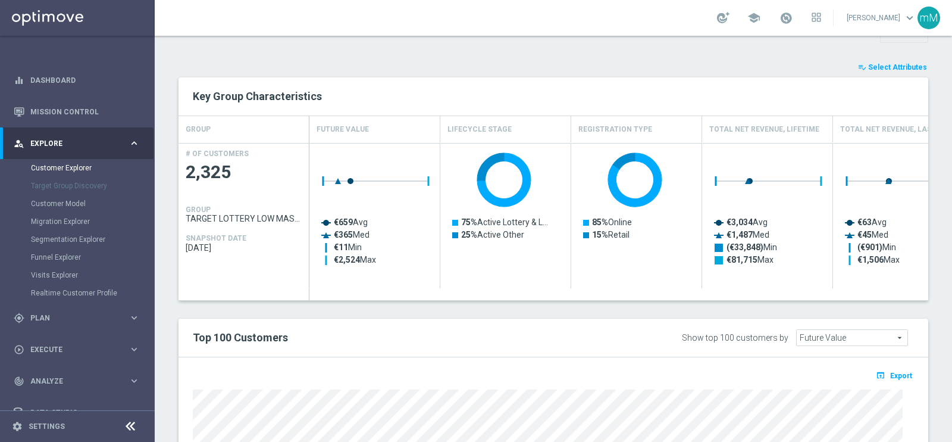
click at [887, 64] on span "Select Attributes" at bounding box center [898, 67] width 59 height 8
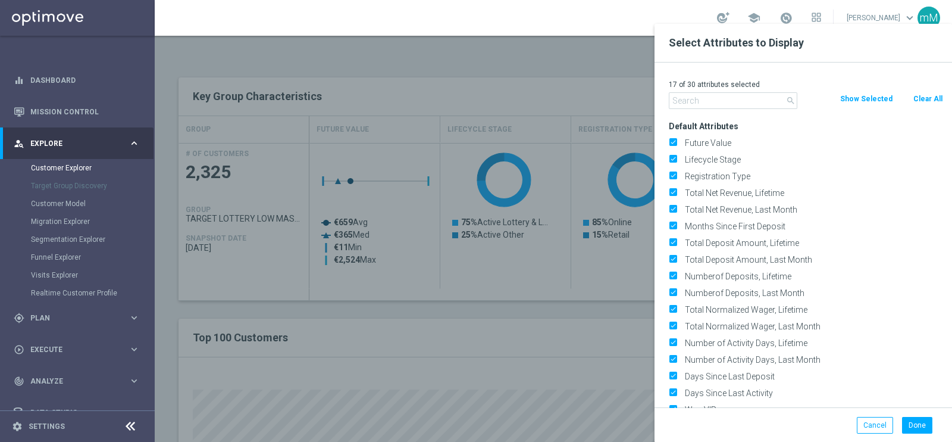
click at [924, 98] on button "Clear All" at bounding box center [929, 98] width 32 height 13
checkbox input "false"
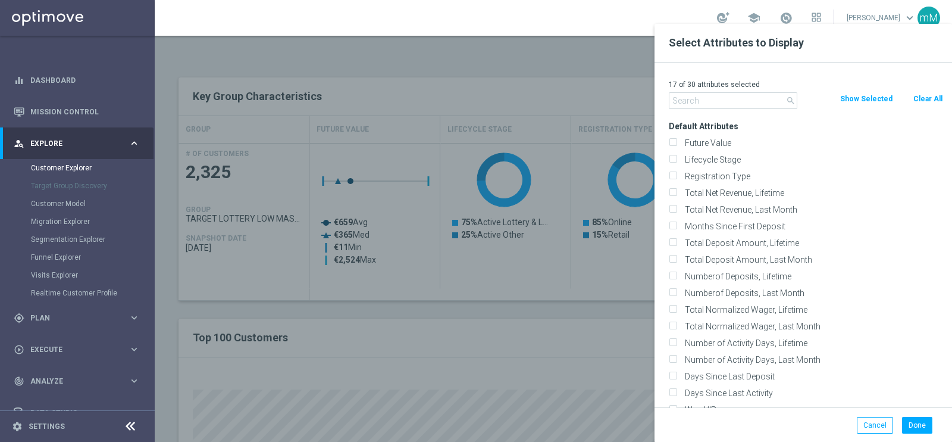
checkbox input "false"
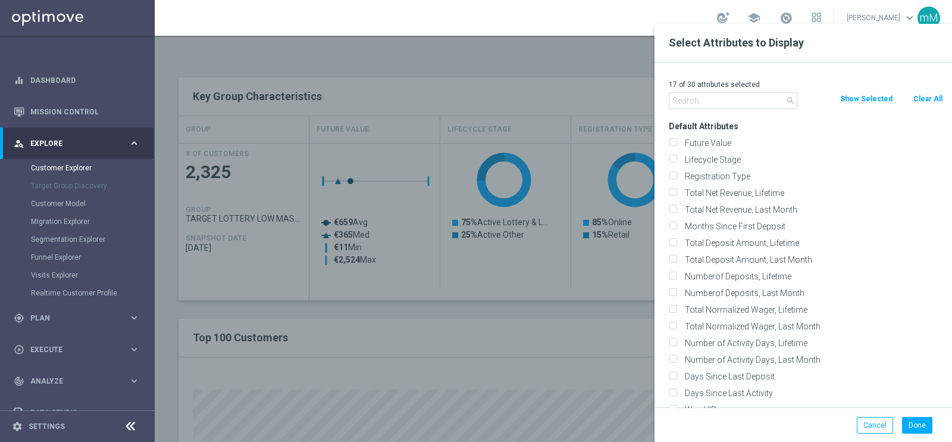
checkbox input "false"
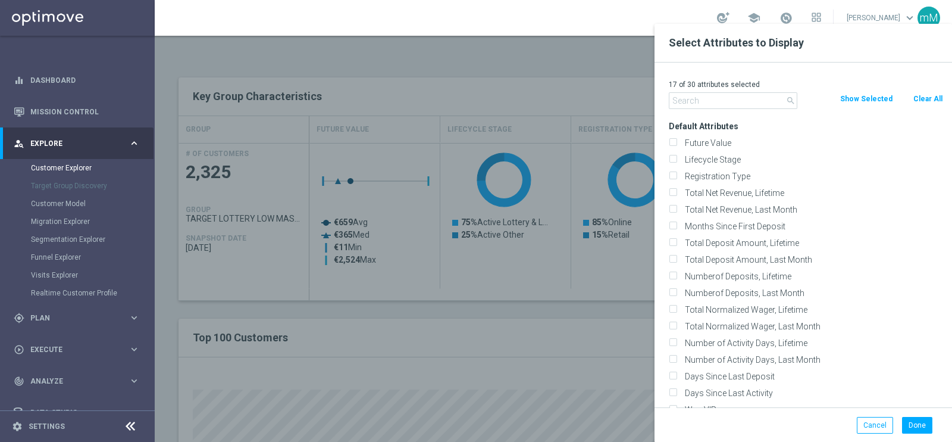
checkbox input "false"
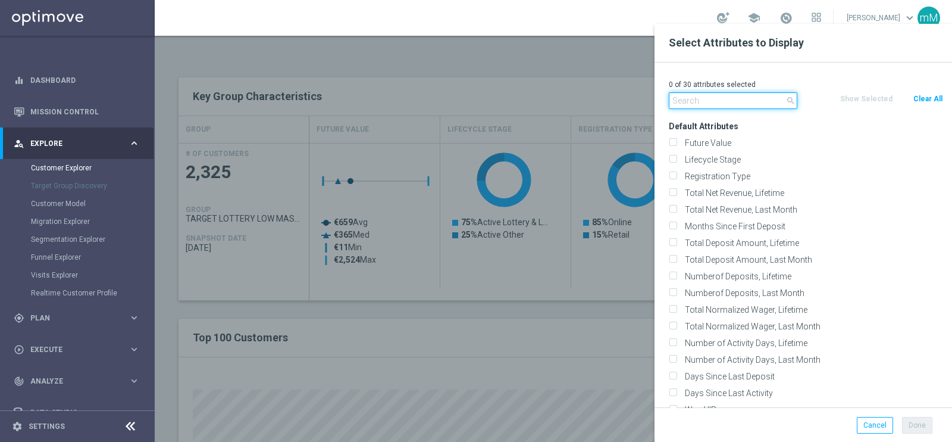
click at [729, 98] on input "text" at bounding box center [733, 100] width 129 height 17
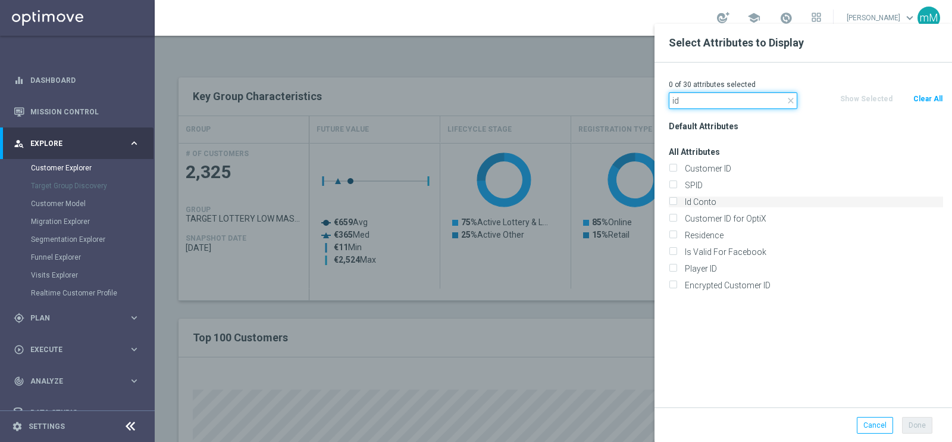
type input "id"
click at [674, 205] on input "Id Conto" at bounding box center [673, 203] width 8 height 8
checkbox input "true"
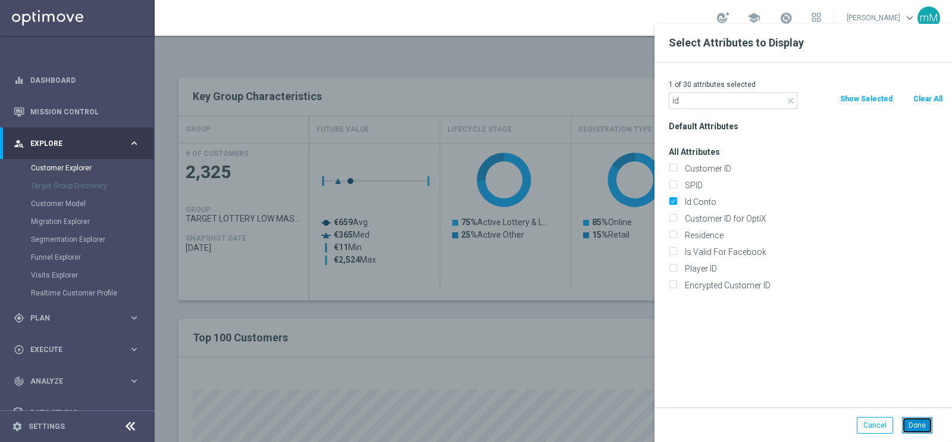
click at [915, 424] on button "Done" at bounding box center [917, 425] width 30 height 17
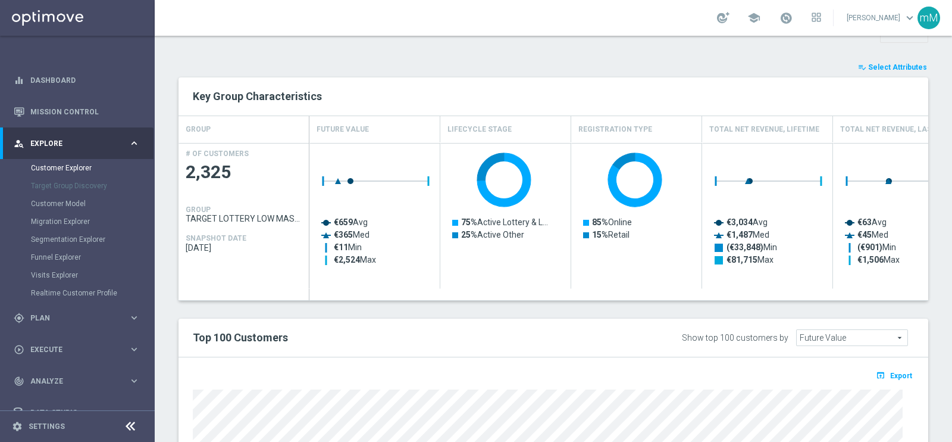
type input "Search"
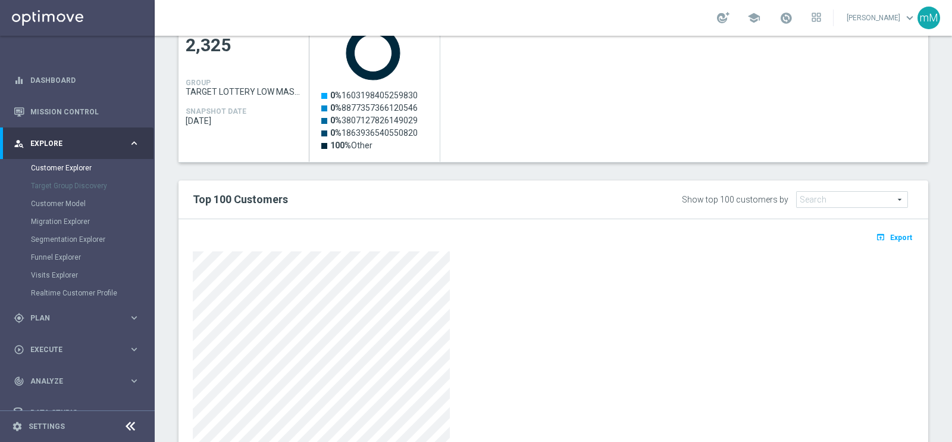
scroll to position [595, 0]
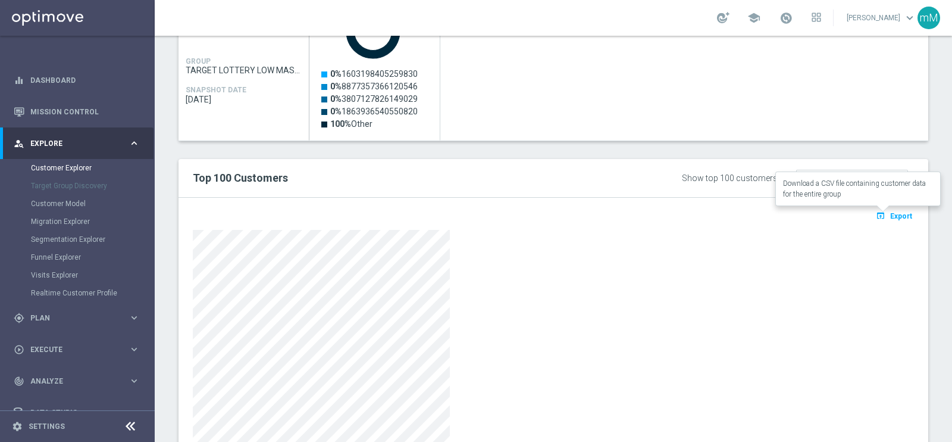
click at [891, 214] on span "Export" at bounding box center [902, 216] width 22 height 8
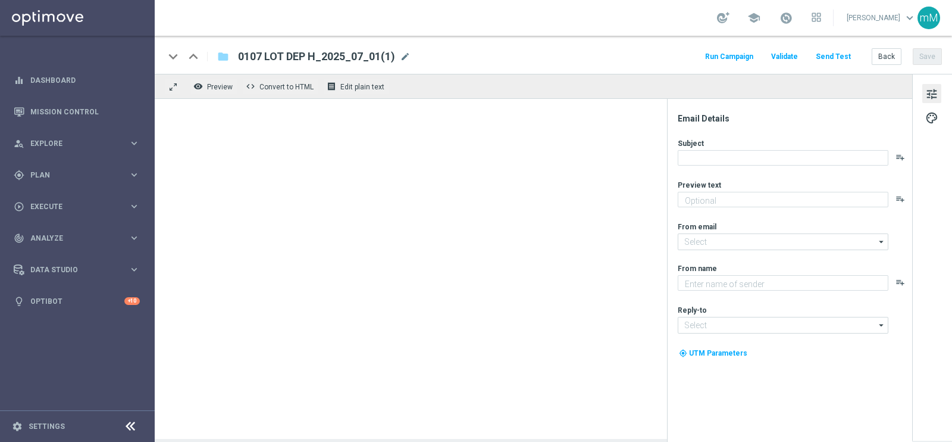
type textarea "Per [PERSON_NAME] a 15.000 Sisal point"
type input "[EMAIL_ADDRESS][DOMAIN_NAME]"
type textarea "Sisal"
type input "[EMAIL_ADDRESS][DOMAIN_NAME]"
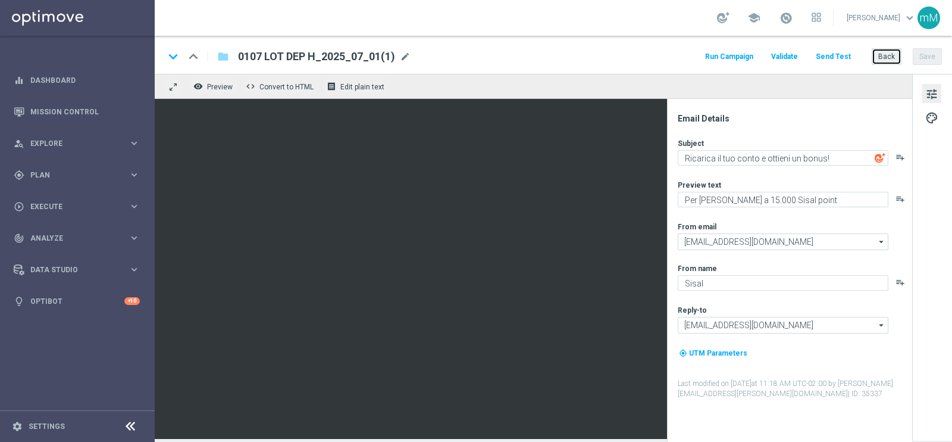
click at [884, 52] on button "Back" at bounding box center [887, 56] width 30 height 17
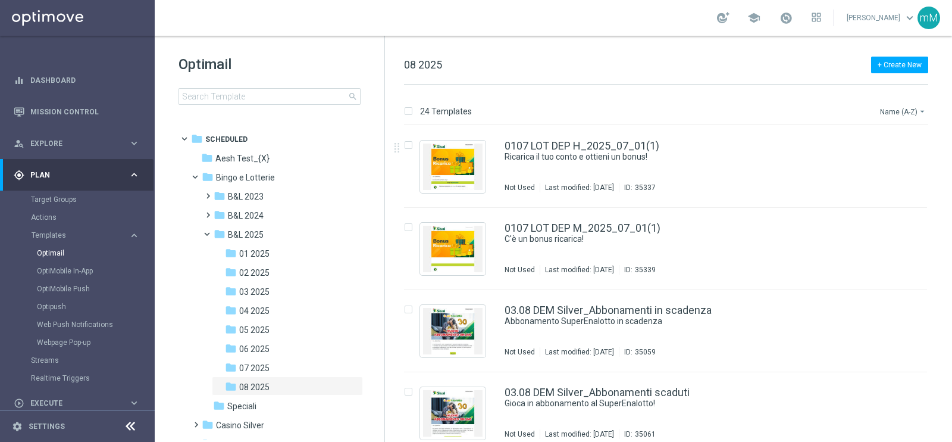
click at [900, 107] on button "Name (A-Z) arrow_drop_down" at bounding box center [903, 111] width 49 height 14
click at [885, 162] on span "Date Modified (Newest)" at bounding box center [883, 164] width 80 height 8
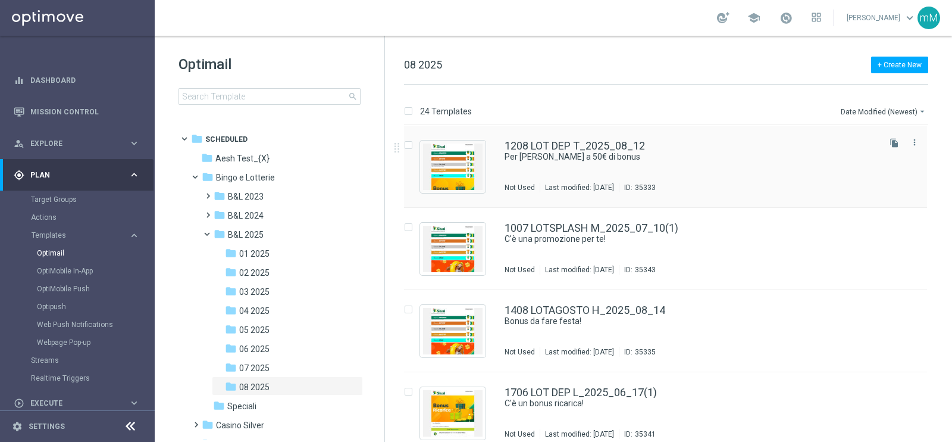
click at [542, 166] on div "1208 LOT DEP T_2025_08_12 Per te fino a 50€ di bonus Not Used Last modified: Tu…" at bounding box center [691, 166] width 373 height 52
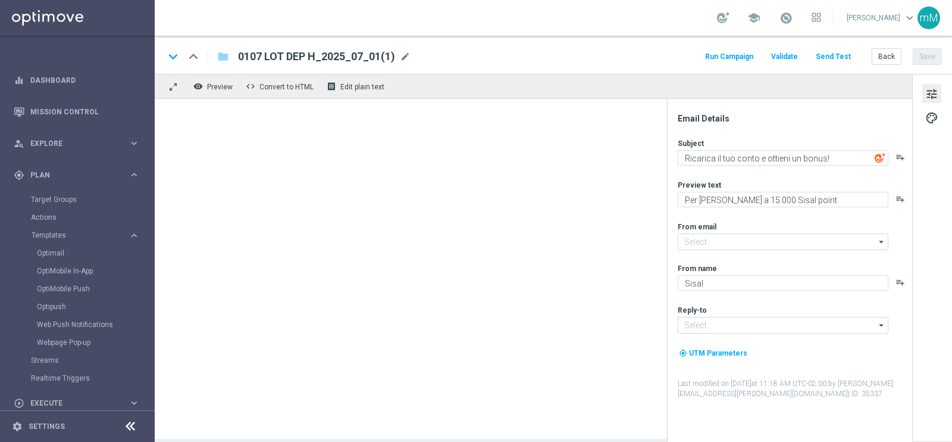
type input "[EMAIL_ADDRESS][DOMAIN_NAME]"
type textarea "Per [PERSON_NAME] a 50€ di bonus"
type textarea "Scopri la promozione che ti abbiamo riservato!"
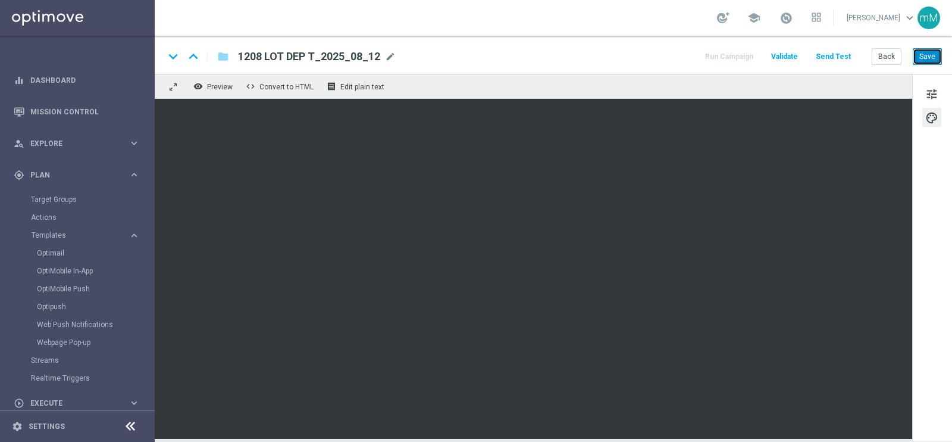
click at [929, 49] on button "Save" at bounding box center [927, 56] width 29 height 17
click at [923, 57] on button "Save" at bounding box center [927, 56] width 29 height 17
click at [888, 49] on button "Back" at bounding box center [887, 56] width 30 height 17
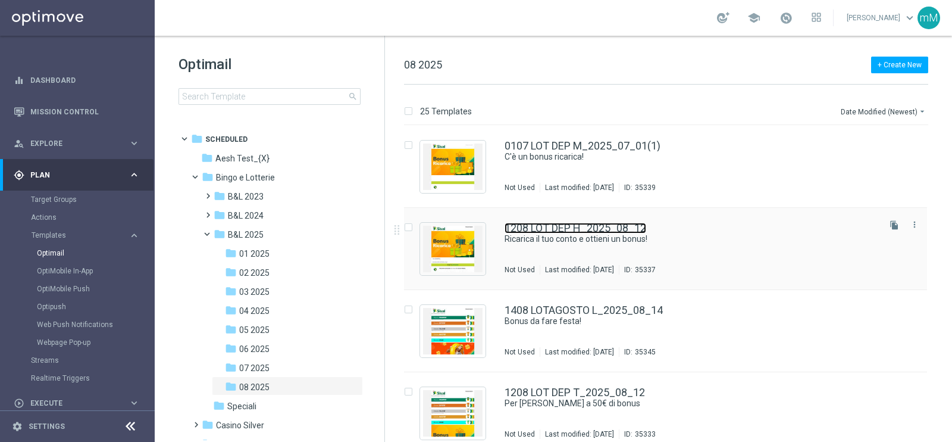
click at [576, 232] on link "1208 LOT DEP H_2025_08_12" at bounding box center [576, 228] width 142 height 11
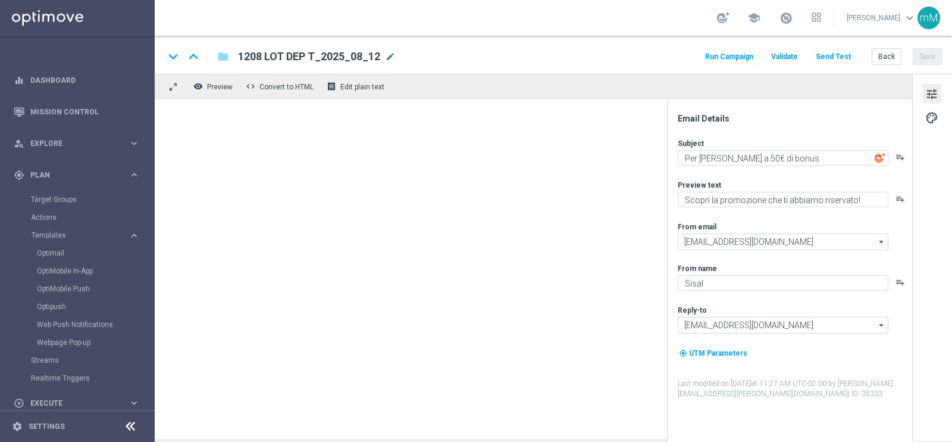
type textarea "Ricarica il tuo conto e ottieni un bonus!"
type textarea "Per [PERSON_NAME] a 18.000 Sisal point"
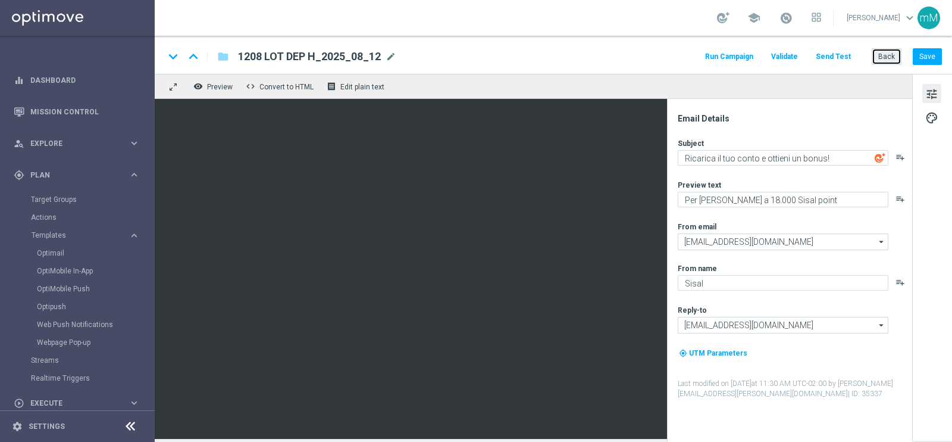
click at [882, 57] on button "Back" at bounding box center [887, 56] width 30 height 17
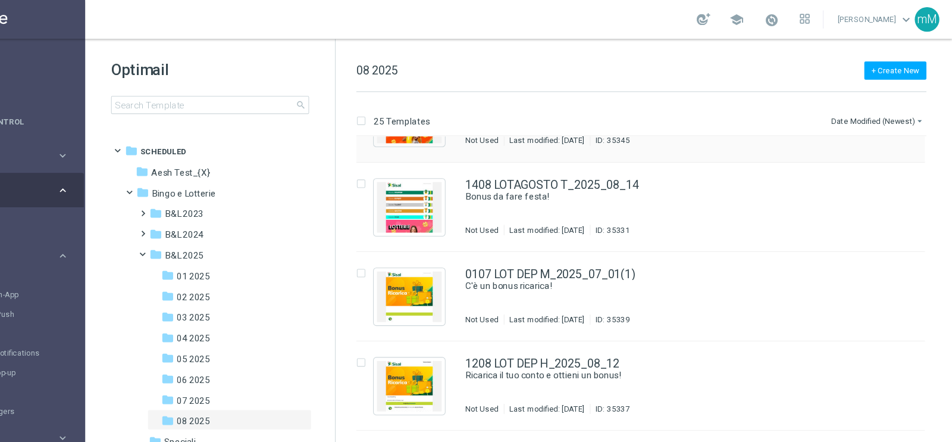
scroll to position [68, 0]
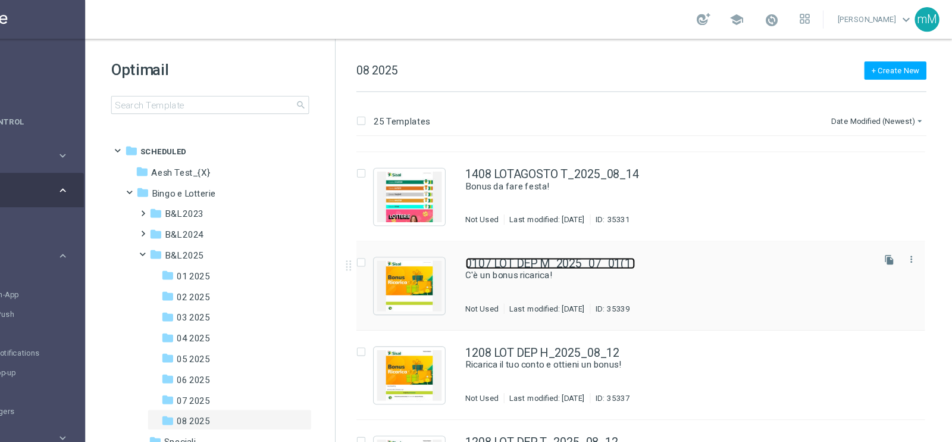
click at [563, 243] on link "0107 LOT DEP M_2025_07_01(1)" at bounding box center [583, 242] width 156 height 11
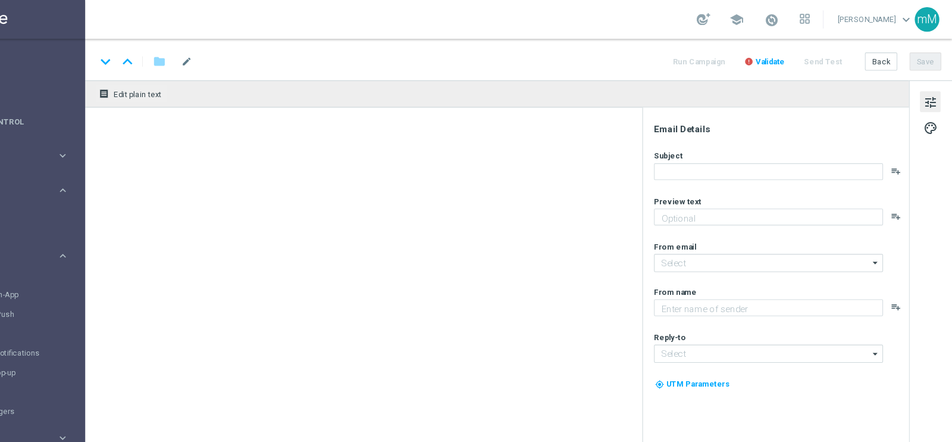
type input "0107 LOT DEP M_2025_07_01(1)"
type textarea "Per [PERSON_NAME] a 15.000 Sisal point"
type input "[EMAIL_ADDRESS][DOMAIN_NAME]"
type textarea "Sisal"
type input "[EMAIL_ADDRESS][DOMAIN_NAME]"
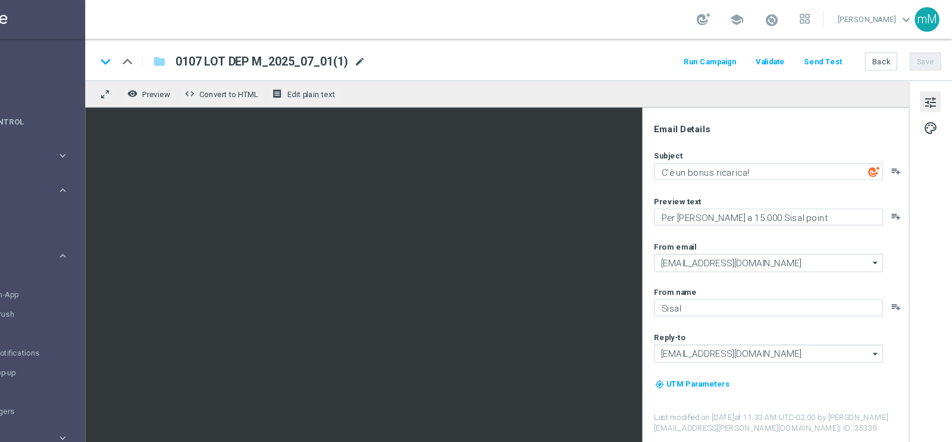
click at [408, 58] on span "mode_edit" at bounding box center [407, 56] width 11 height 11
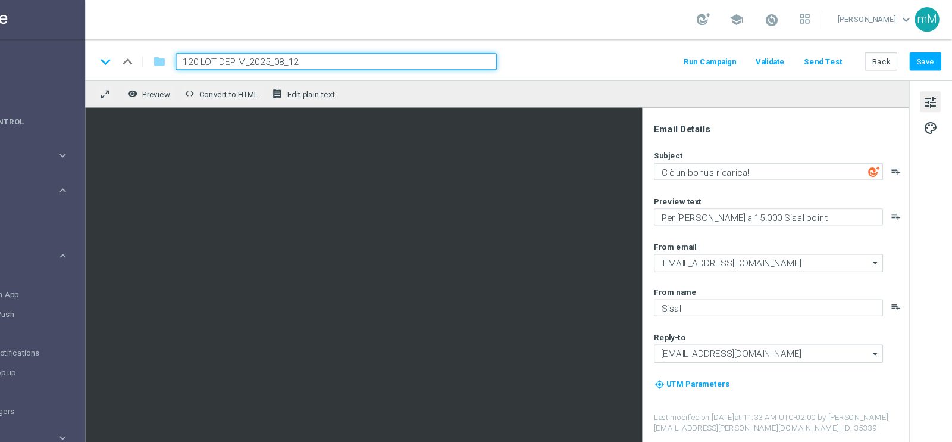
type input "1208 LOT DEP M_2025_08_12"
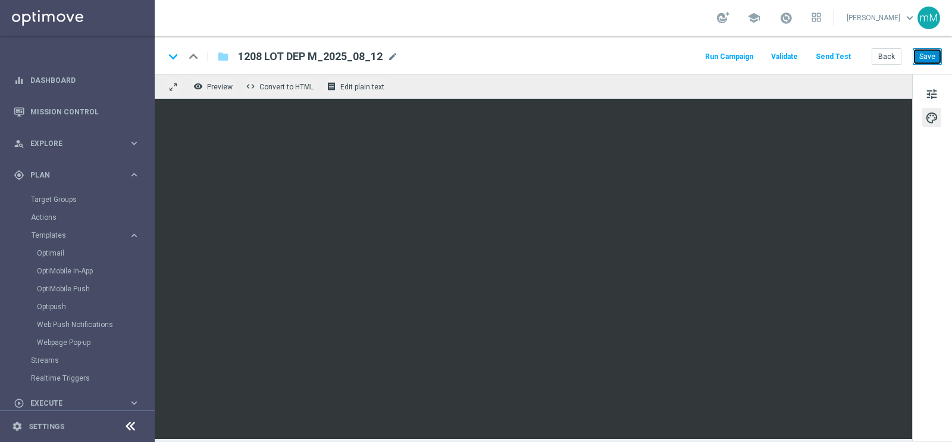
click at [926, 49] on button "Save" at bounding box center [927, 56] width 29 height 17
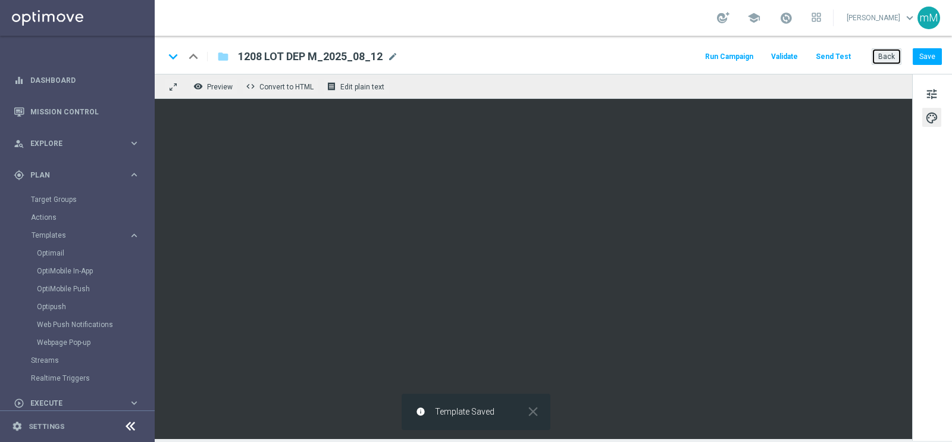
click at [882, 57] on button "Back" at bounding box center [887, 56] width 30 height 17
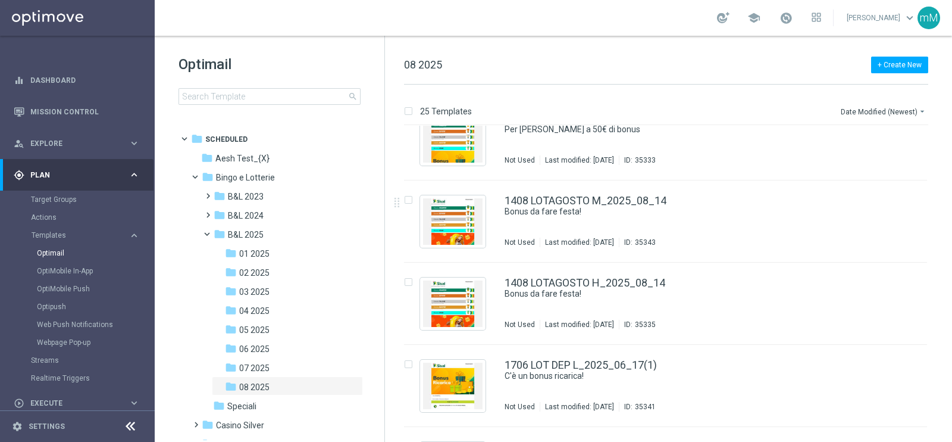
scroll to position [372, 0]
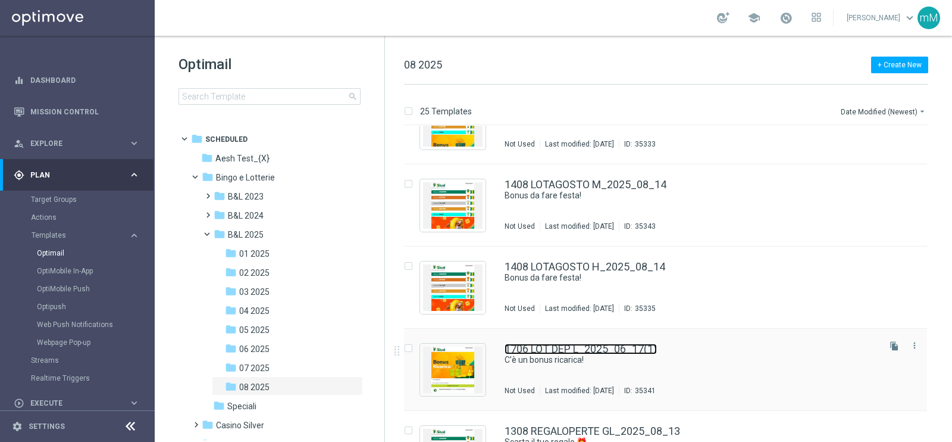
click at [592, 352] on link "1706 LOT DEP L_2025_06_17(1)" at bounding box center [581, 348] width 152 height 11
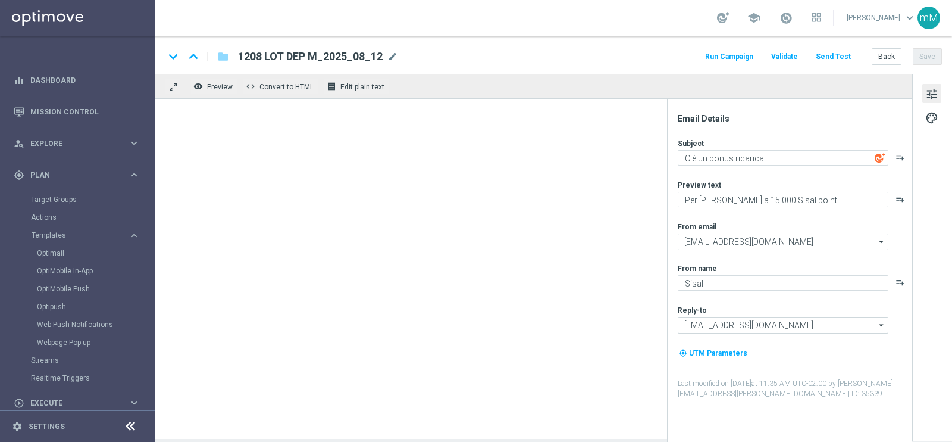
type input "1706 LOT DEP L_2025_06_17(1)"
type textarea "Per [PERSON_NAME] a 16.000 Sisal point"
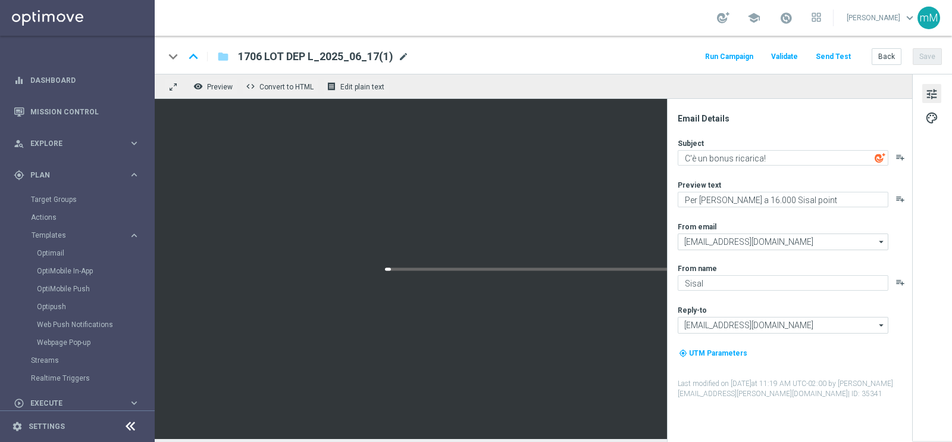
click at [402, 52] on span "mode_edit" at bounding box center [403, 56] width 11 height 11
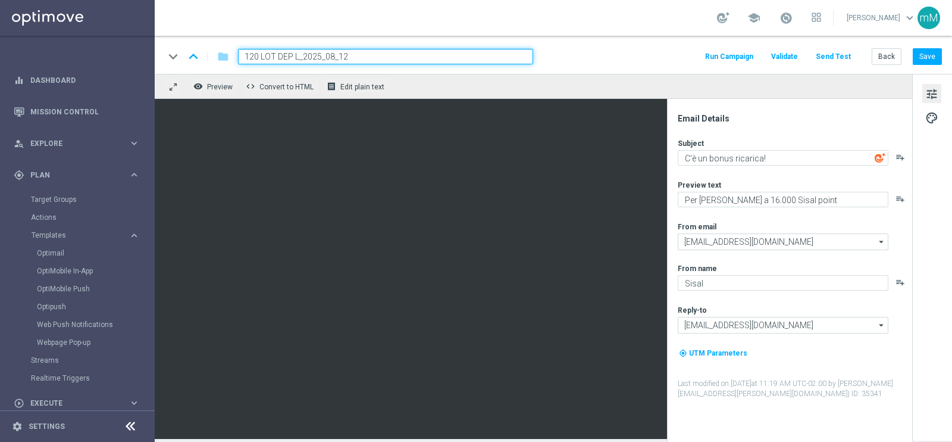
type input "1208 LOT DEP L_2025_08_12"
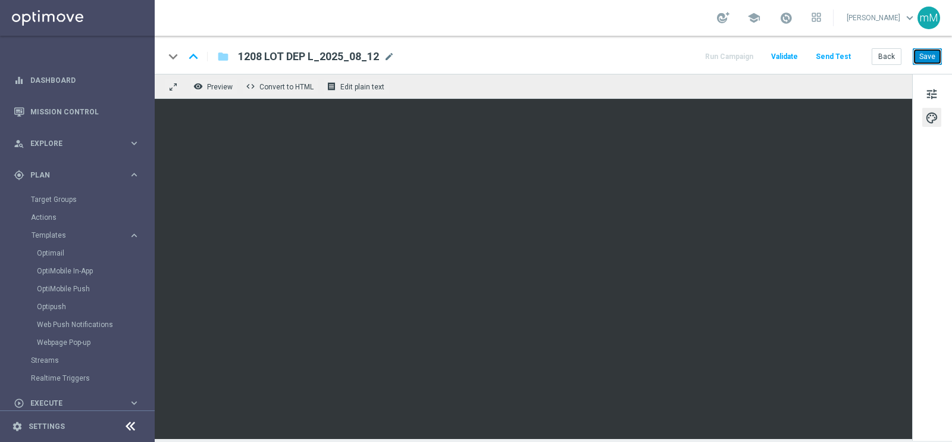
click at [922, 55] on button "Save" at bounding box center [927, 56] width 29 height 17
click at [886, 58] on button "Back" at bounding box center [887, 56] width 30 height 17
